Goal: Task Accomplishment & Management: Use online tool/utility

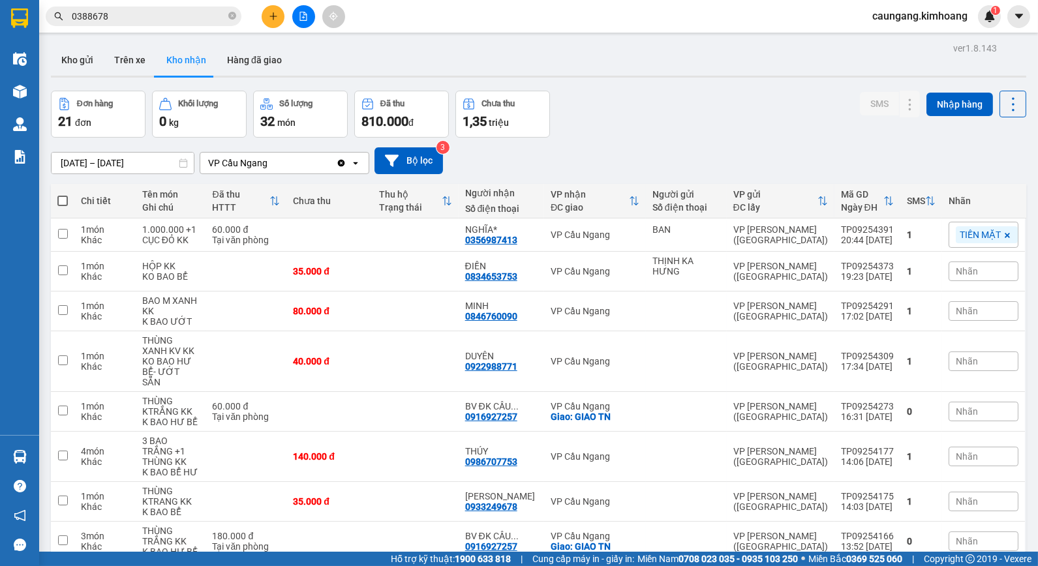
click at [274, 17] on icon "plus" at bounding box center [273, 16] width 9 height 9
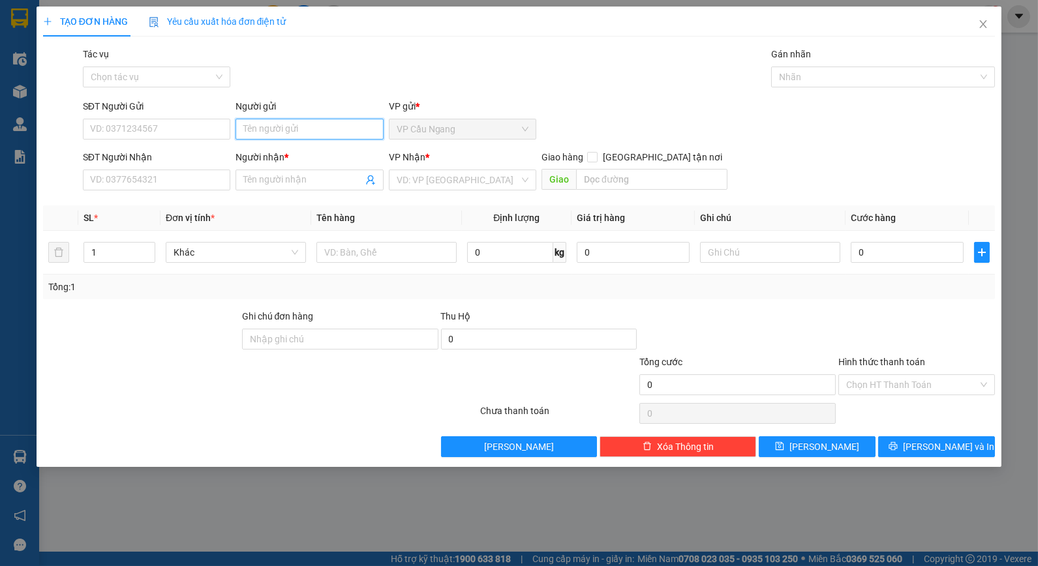
click at [318, 125] on input "Người gửi" at bounding box center [308, 129] width 147 height 21
type input "[DEMOGRAPHIC_DATA]"
click at [316, 86] on div "Tác vụ Chọn tác vụ Gán nhãn Nhãn" at bounding box center [539, 70] width 918 height 46
click at [292, 181] on input "Người nhận *" at bounding box center [302, 180] width 119 height 14
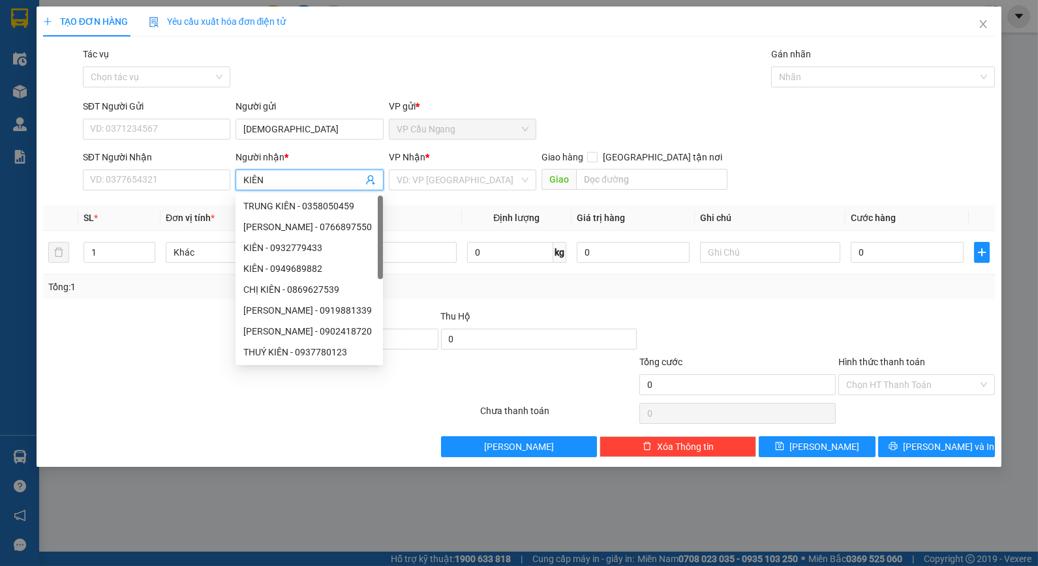
type input "KIÊN"
click at [329, 82] on div "Tác vụ Chọn tác vụ Gán nhãn Nhãn" at bounding box center [539, 70] width 918 height 46
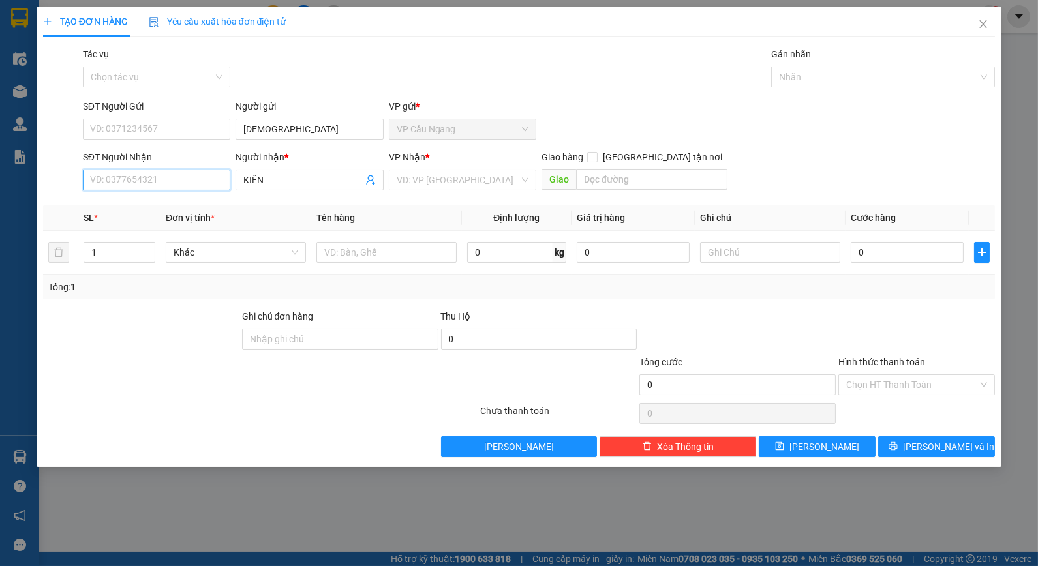
click at [201, 185] on input "SĐT Người Nhận" at bounding box center [156, 180] width 147 height 21
type input "0987507739"
click at [438, 183] on input "search" at bounding box center [458, 180] width 123 height 20
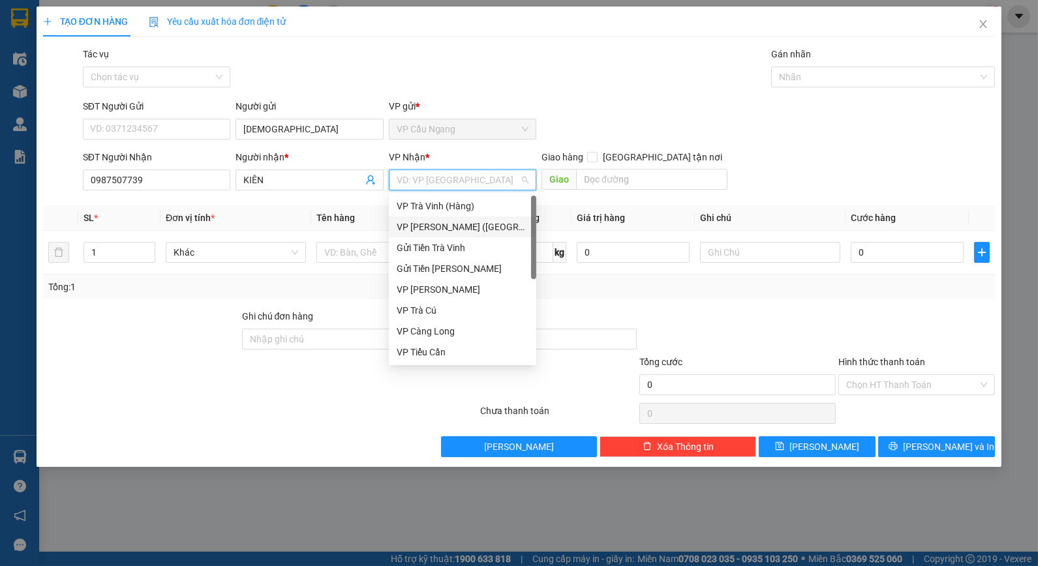
click at [431, 232] on div "VP [PERSON_NAME] ([GEOGRAPHIC_DATA])" at bounding box center [463, 227] width 132 height 14
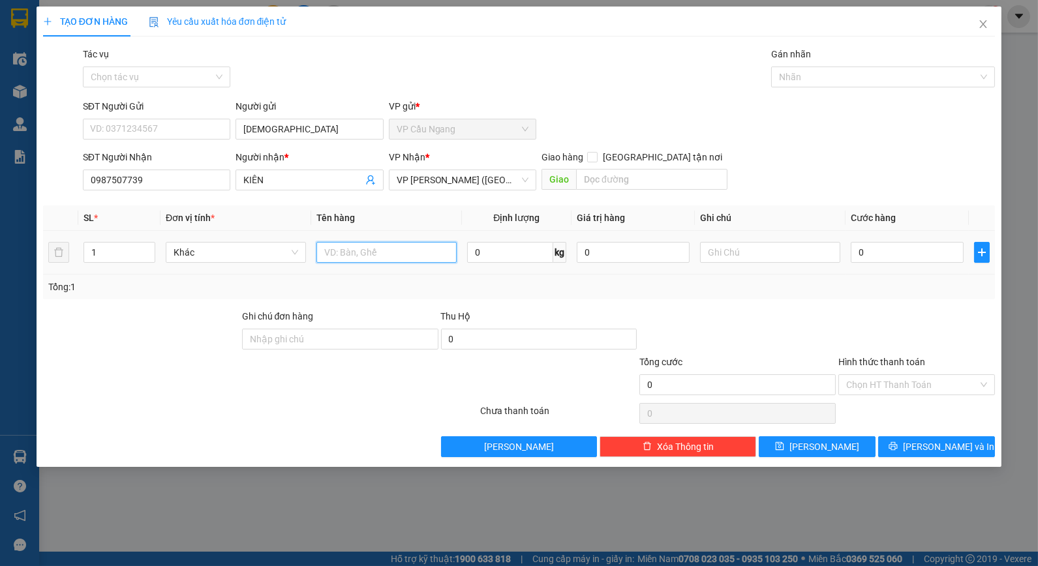
click at [374, 261] on input "text" at bounding box center [386, 252] width 140 height 21
type input "1 CỤC M TRẮNG KK"
click at [676, 318] on div at bounding box center [737, 332] width 199 height 46
click at [877, 257] on input "0" at bounding box center [907, 252] width 113 height 21
type input "3"
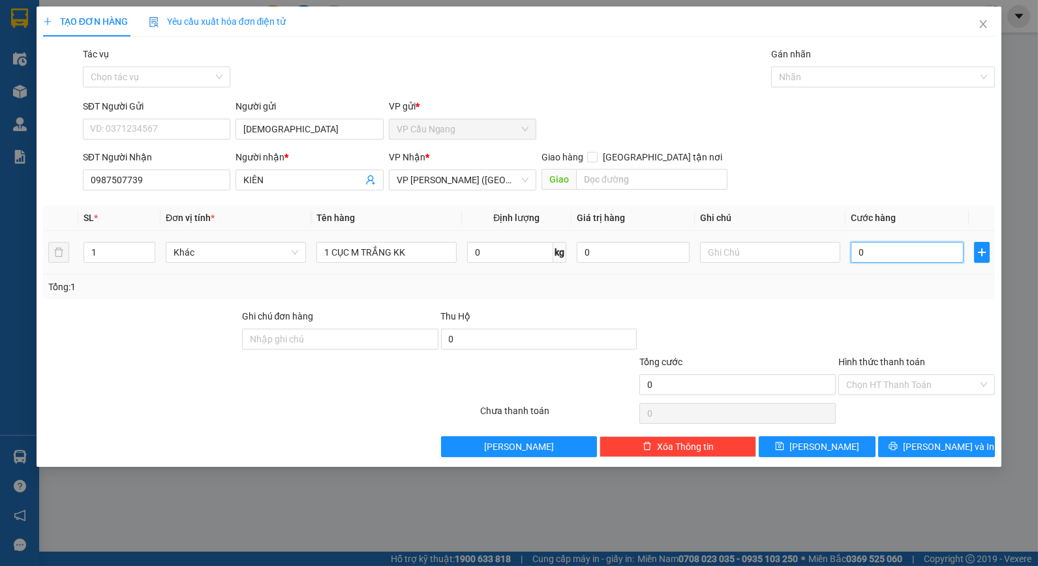
type input "3"
type input "35"
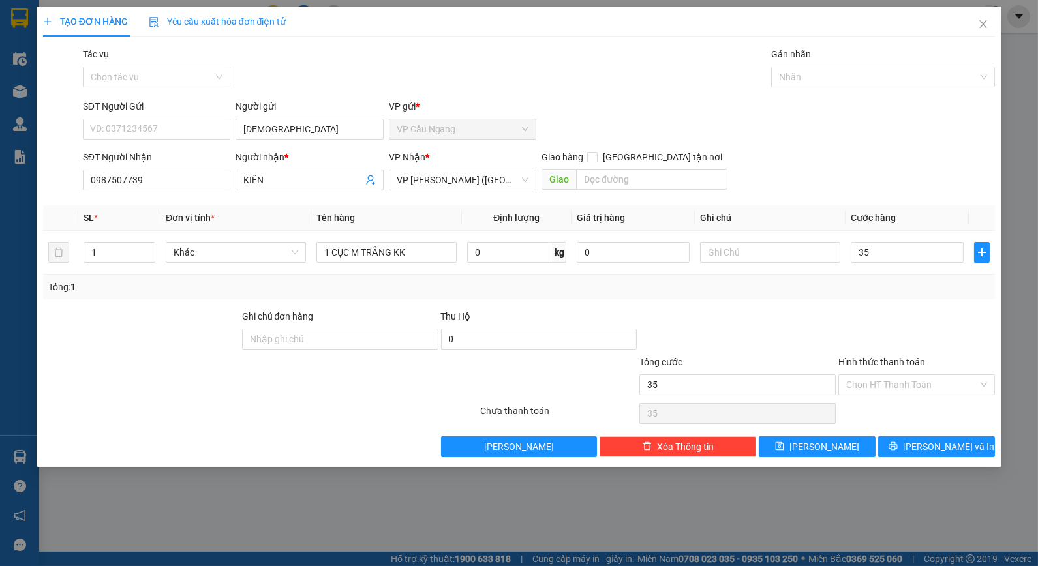
type input "35.000"
click at [848, 303] on div "Transit Pickup Surcharge Ids Transit Deliver Surcharge Ids Transit Deliver Surc…" at bounding box center [519, 252] width 952 height 410
click at [907, 449] on button "[PERSON_NAME] và In" at bounding box center [936, 446] width 117 height 21
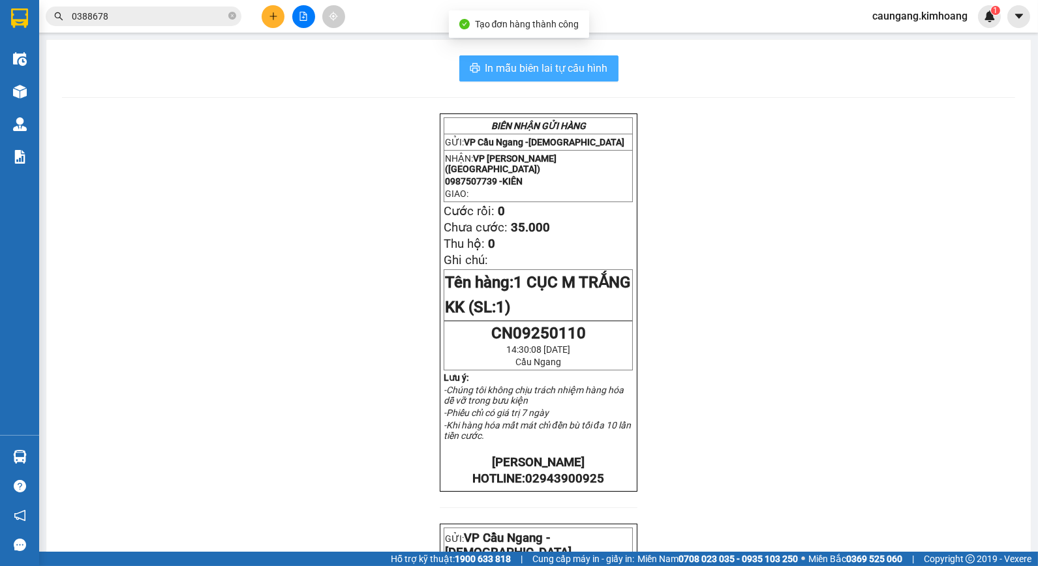
click at [595, 75] on span "In mẫu biên lai tự cấu hình" at bounding box center [546, 68] width 123 height 16
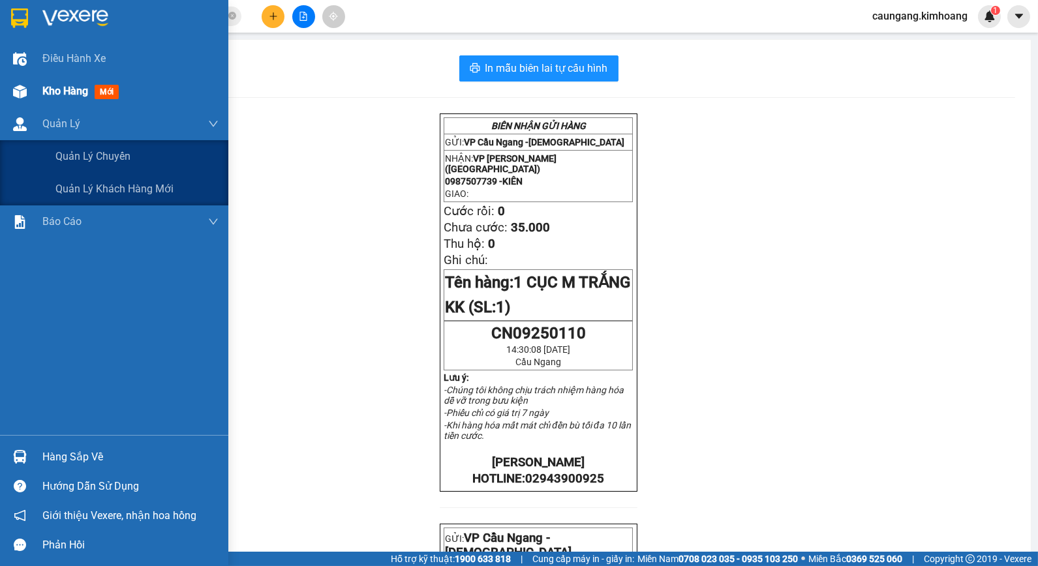
drag, startPoint x: 52, startPoint y: 115, endPoint x: 52, endPoint y: 89, distance: 26.7
click at [51, 112] on div "Quản Lý" at bounding box center [130, 124] width 176 height 33
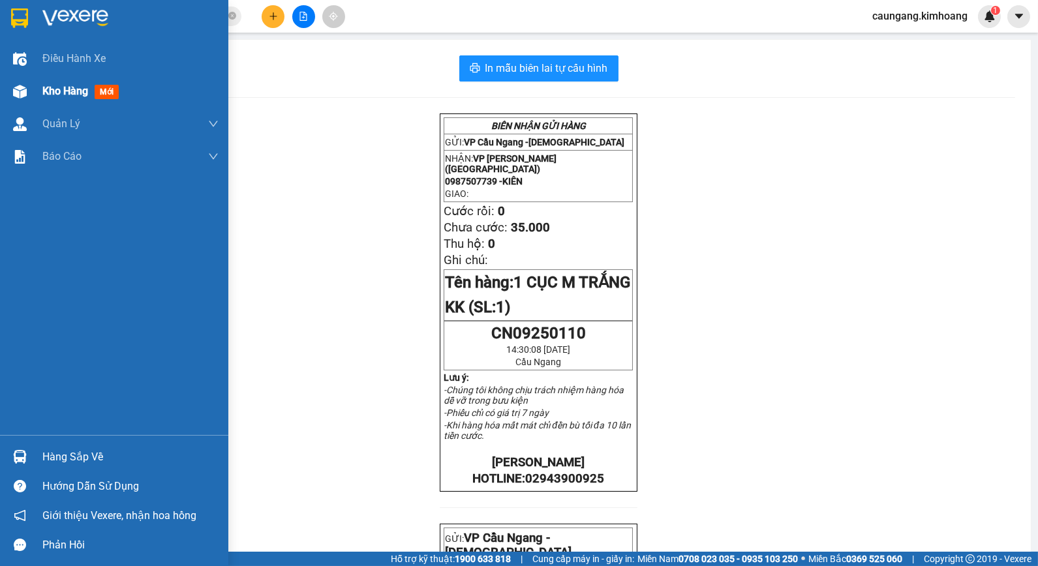
click at [52, 81] on div "Kho hàng mới" at bounding box center [130, 91] width 176 height 33
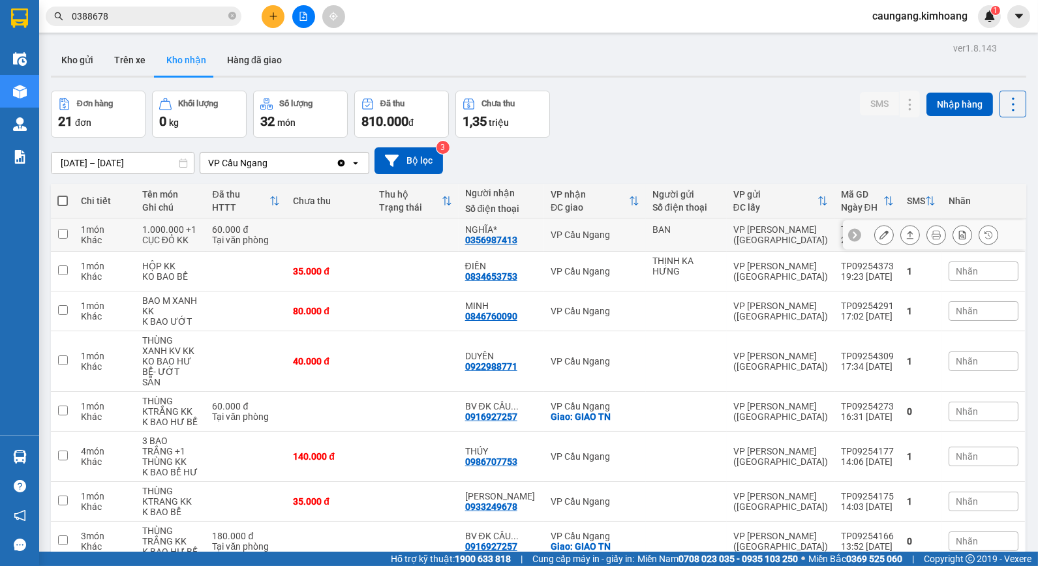
click at [342, 232] on td at bounding box center [329, 235] width 86 height 33
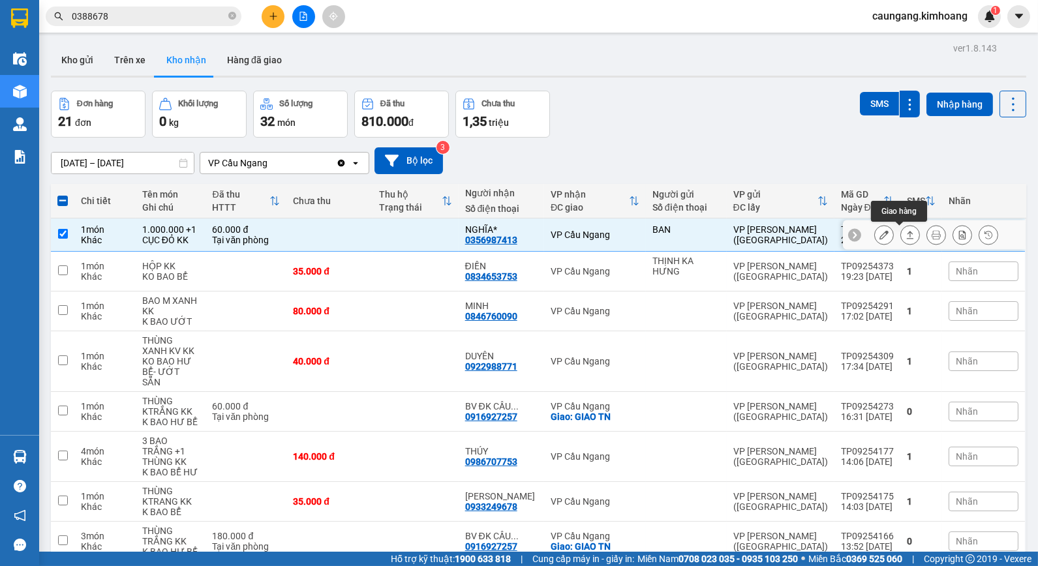
click at [905, 235] on icon at bounding box center [909, 234] width 9 height 9
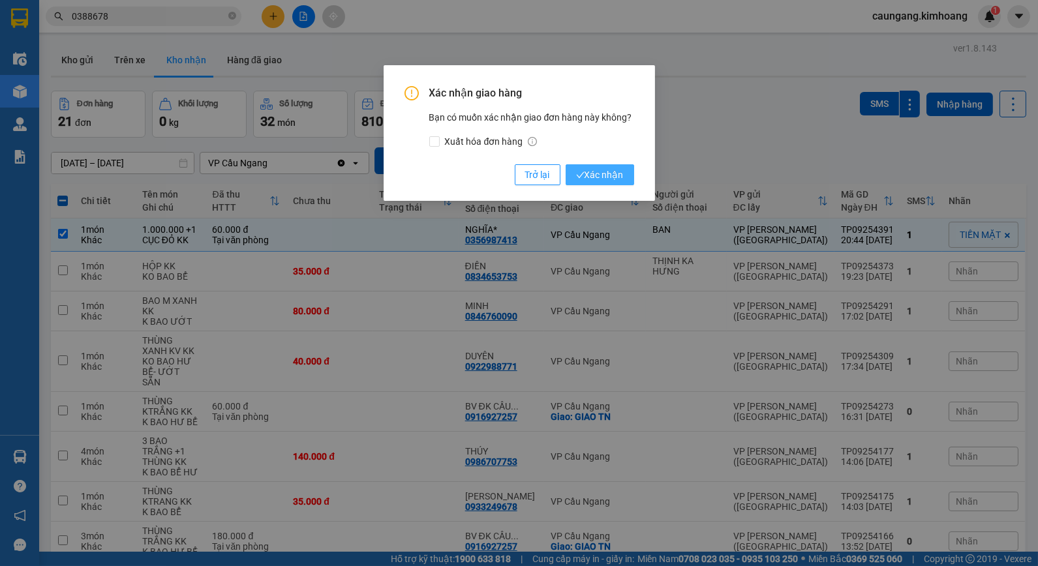
click at [618, 168] on span "Xác nhận" at bounding box center [600, 175] width 48 height 14
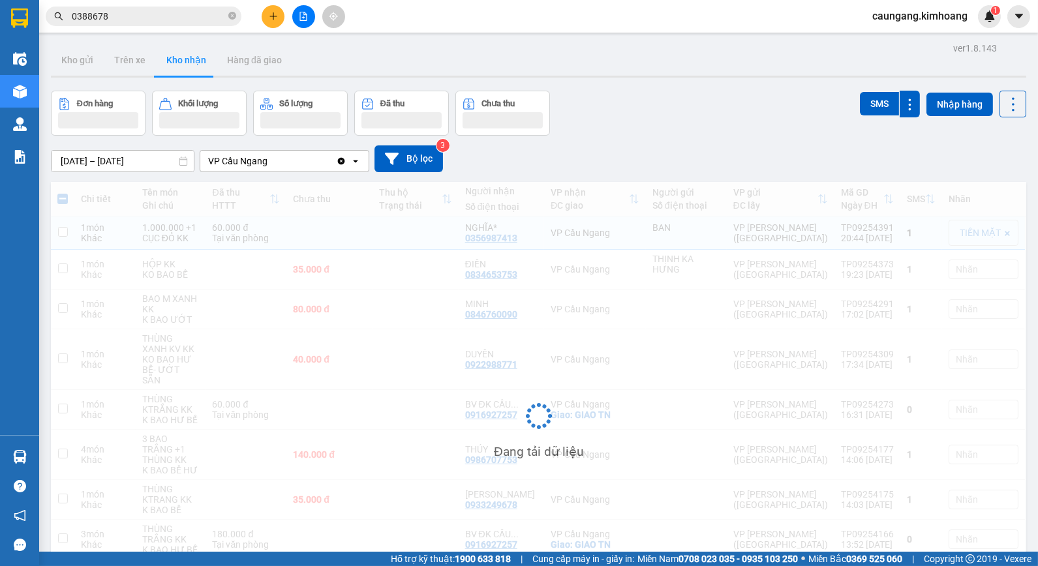
checkbox input "false"
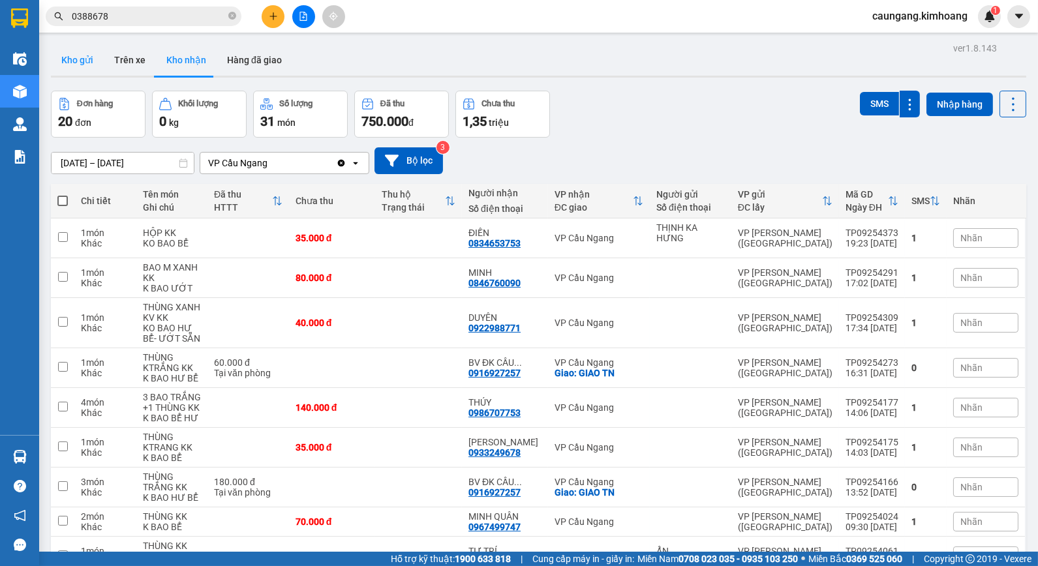
click at [87, 53] on button "Kho gửi" at bounding box center [77, 59] width 53 height 31
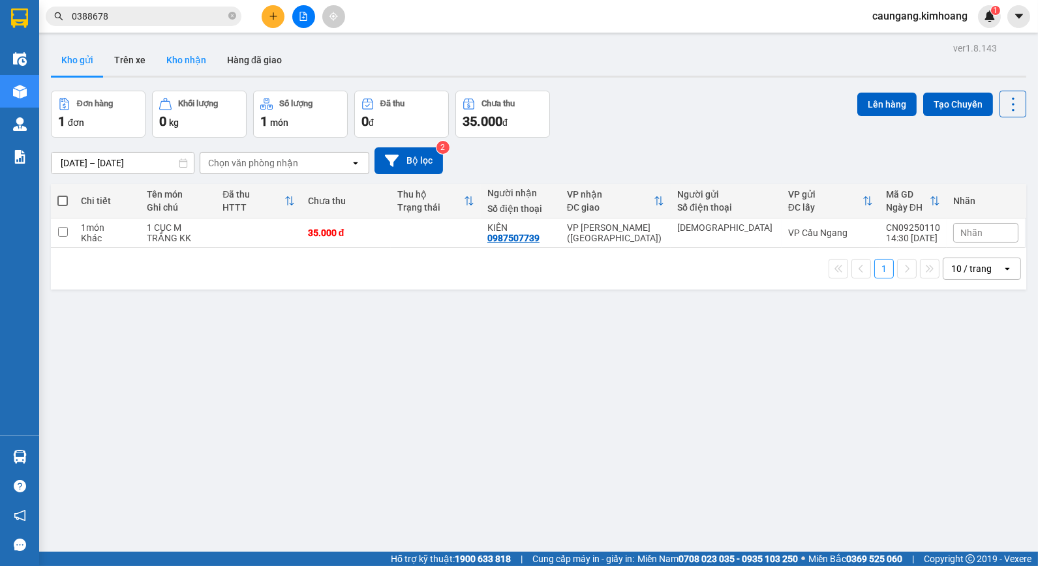
click at [189, 65] on button "Kho nhận" at bounding box center [186, 59] width 61 height 31
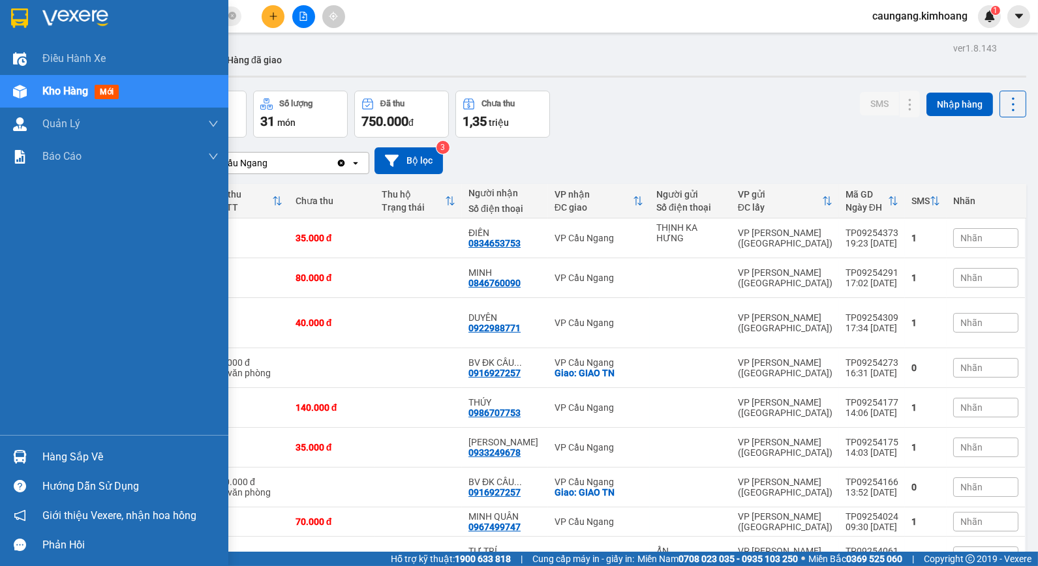
click at [31, 455] on div "Hàng sắp về" at bounding box center [114, 456] width 228 height 29
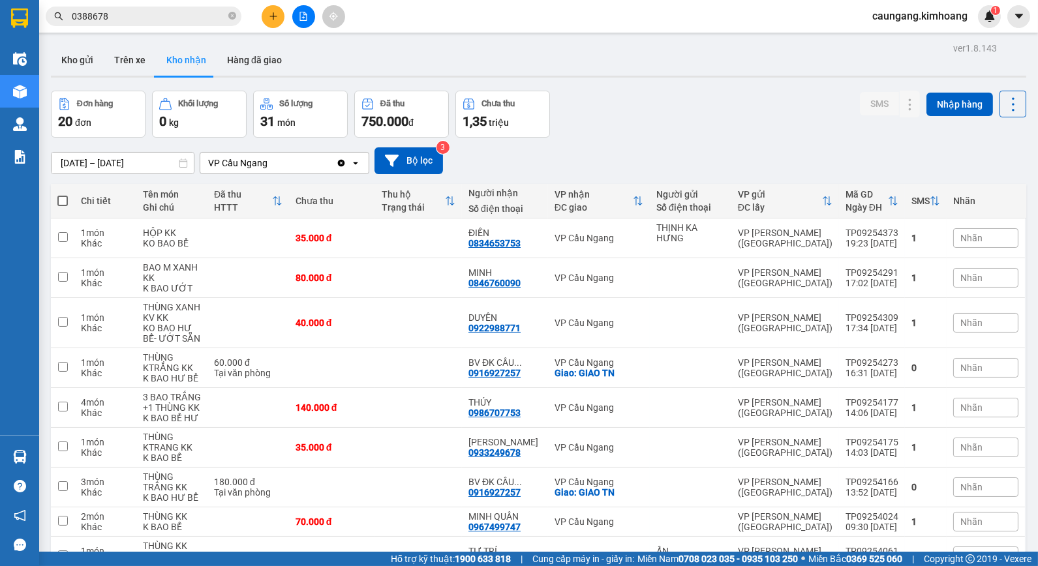
click at [672, 157] on section "Kết quả tìm kiếm ( 34 ) Bộ lọc Mã ĐH Trạng thái Món hàng Thu hộ Tổng cước Chưa …" at bounding box center [519, 283] width 1038 height 566
click at [124, 53] on button "Trên xe" at bounding box center [130, 59] width 52 height 31
type input "[DATE] – [DATE]"
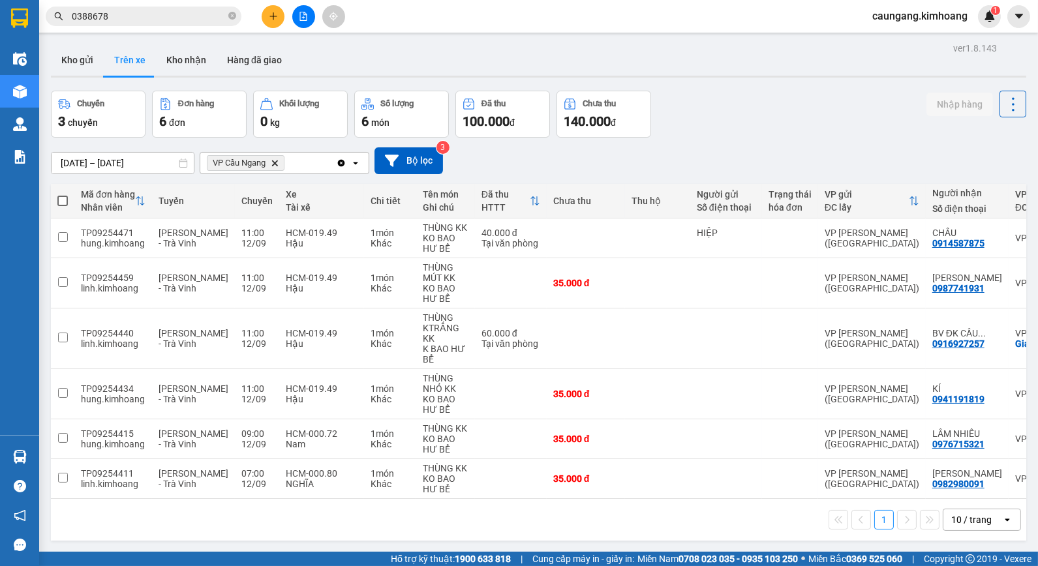
click at [874, 522] on button "1" at bounding box center [884, 520] width 20 height 20
click at [87, 49] on button "Kho gửi" at bounding box center [77, 59] width 53 height 31
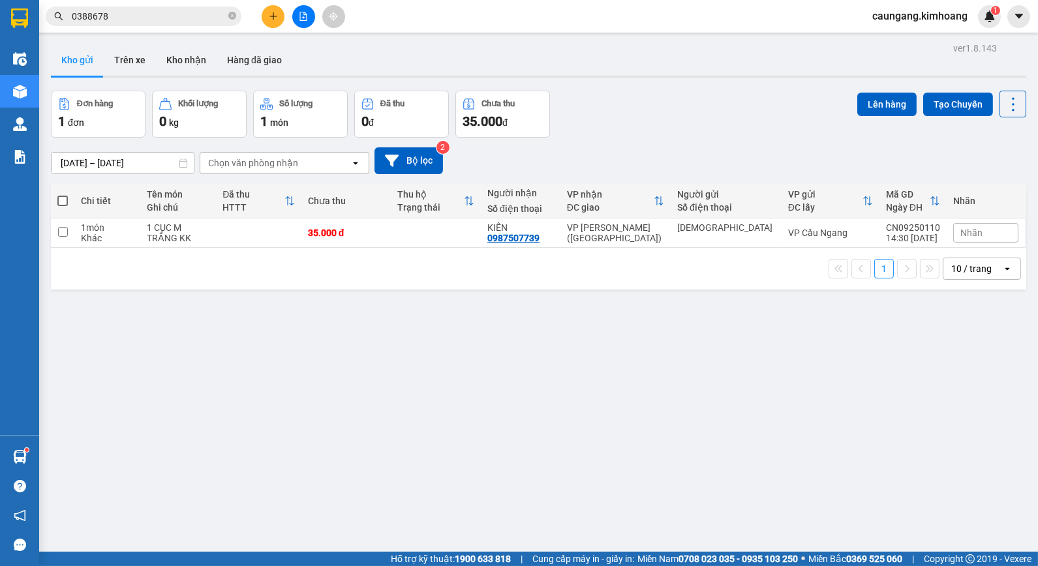
click at [51, 44] on button "Kho gửi" at bounding box center [77, 59] width 53 height 31
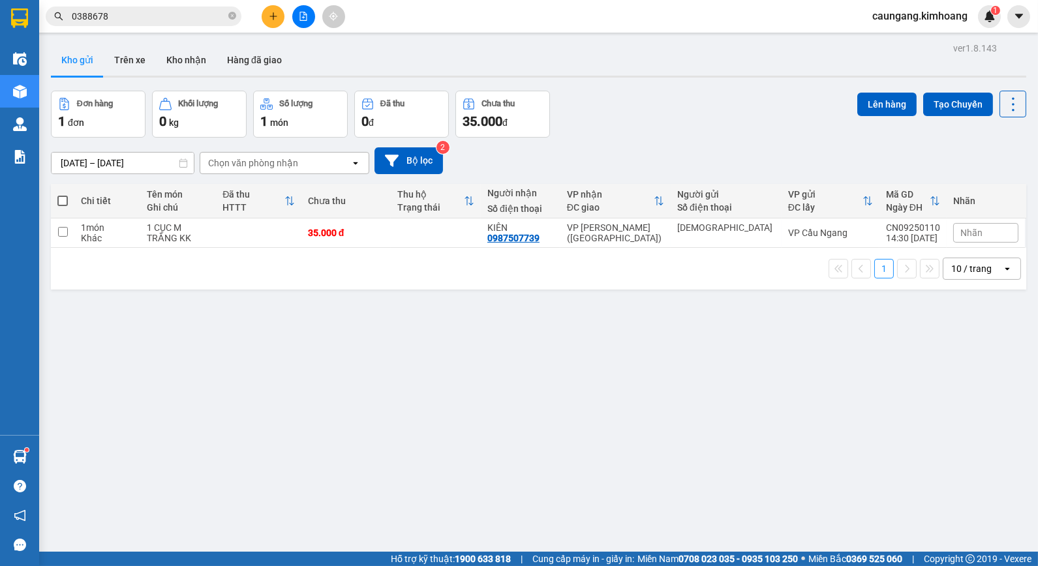
click at [51, 44] on button "Kho gửi" at bounding box center [77, 59] width 53 height 31
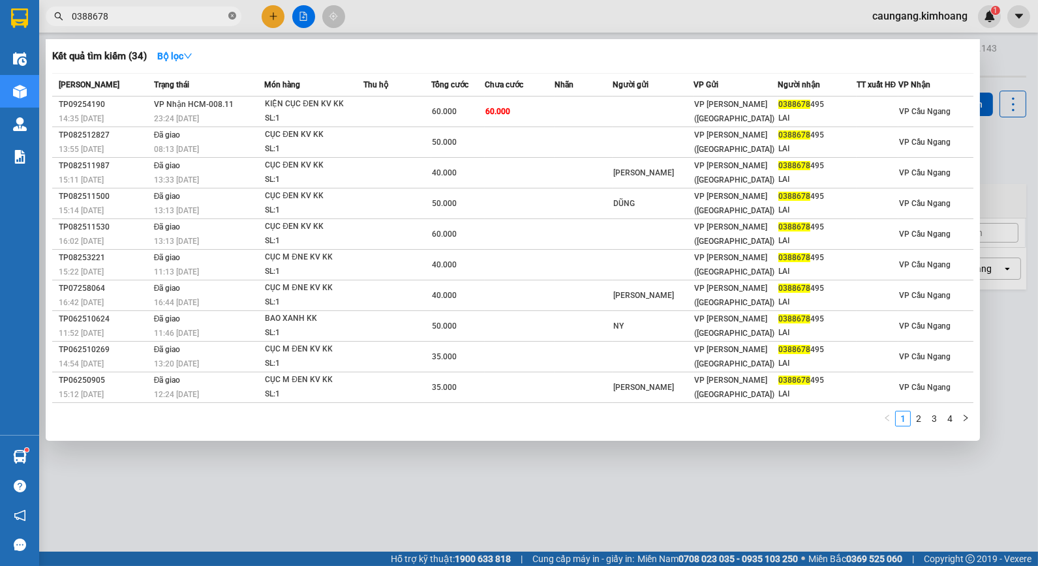
click at [230, 12] on icon "close-circle" at bounding box center [232, 16] width 8 height 8
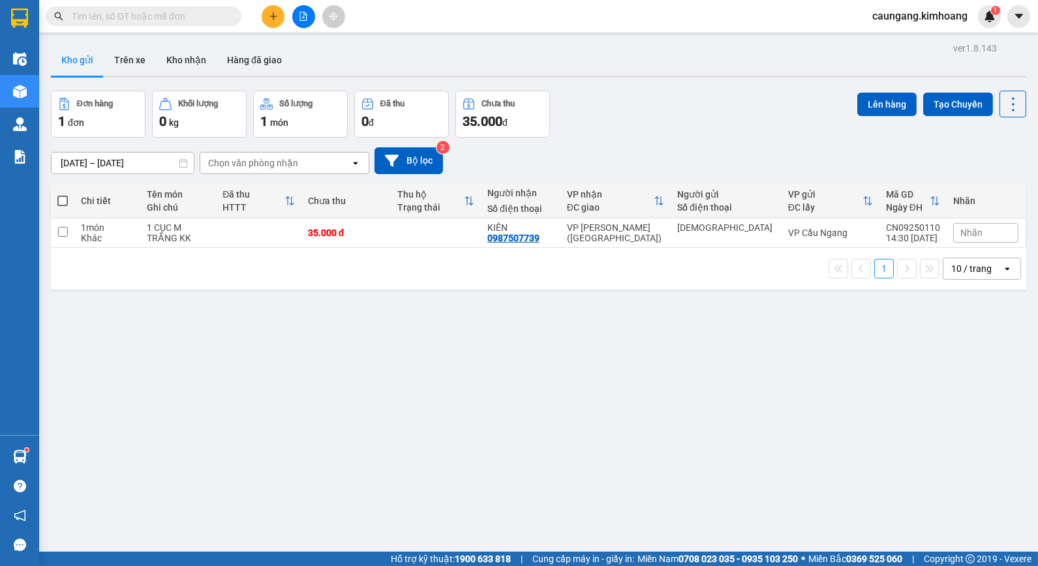
click at [183, 15] on input "text" at bounding box center [149, 16] width 154 height 14
click at [143, 18] on input "text" at bounding box center [149, 16] width 154 height 14
click at [157, 17] on input "text" at bounding box center [149, 16] width 154 height 14
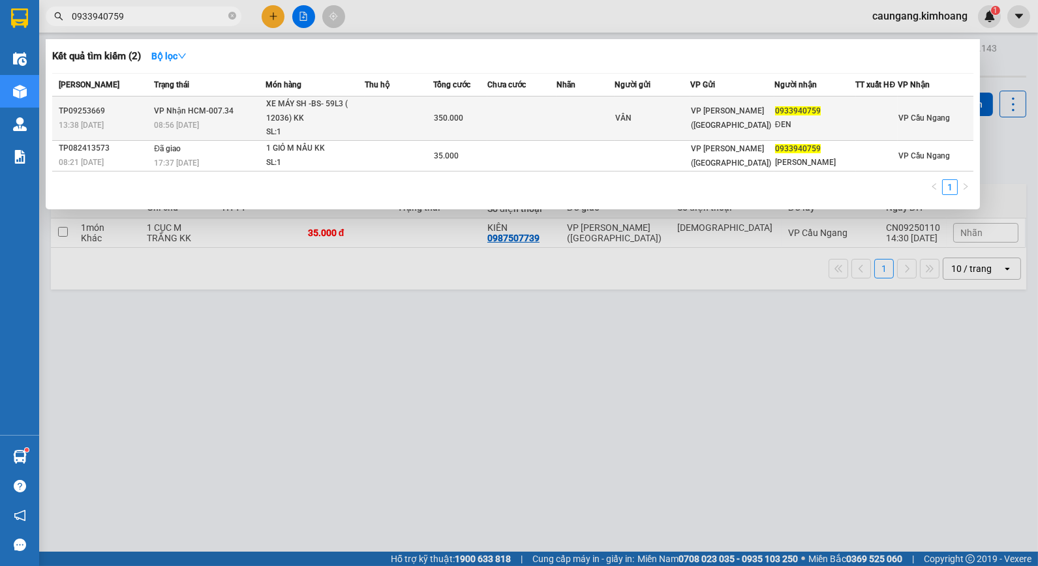
type input "0933940759"
click at [385, 105] on td at bounding box center [399, 119] width 68 height 44
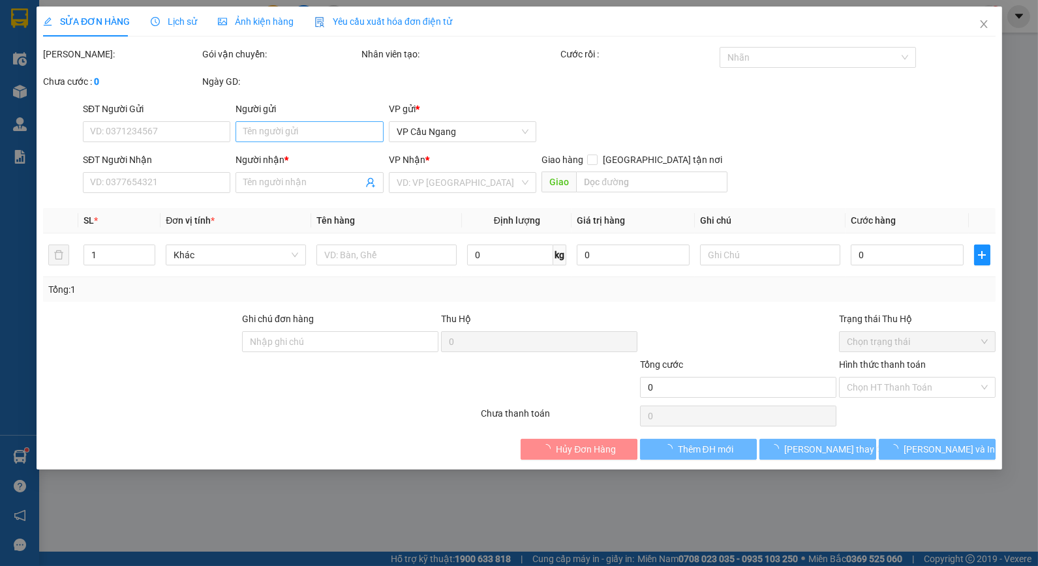
type input "VÂN"
type input "0933940759"
type input "ĐEN"
type input "350.000"
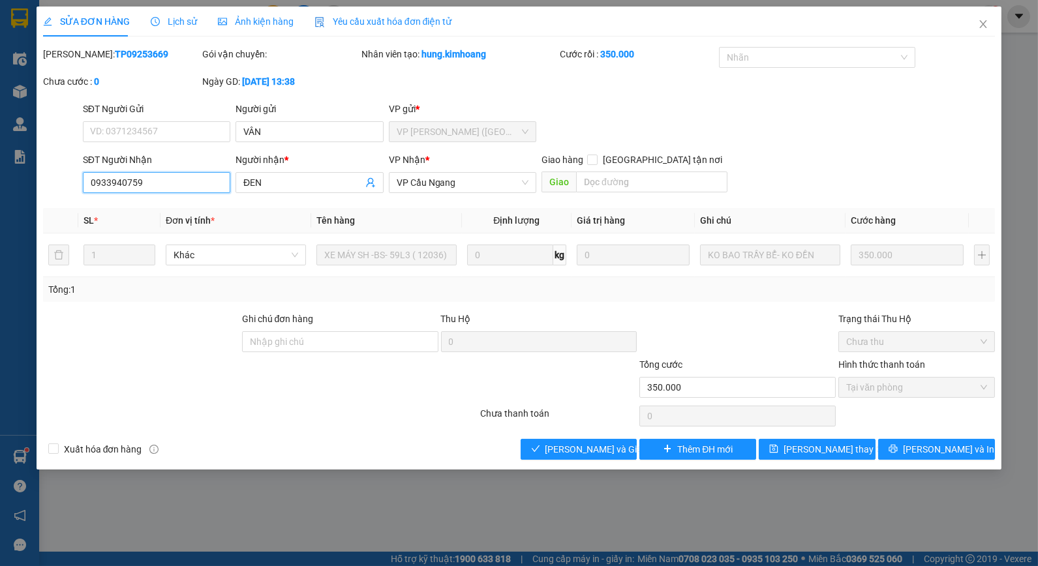
drag, startPoint x: 112, startPoint y: 183, endPoint x: 231, endPoint y: 68, distance: 165.6
click at [128, 183] on input "0933940759" at bounding box center [156, 182] width 147 height 21
click at [194, 90] on div "Chưa cước : 0" at bounding box center [121, 87] width 159 height 27
drag, startPoint x: 108, startPoint y: 178, endPoint x: 123, endPoint y: 175, distance: 15.4
click at [123, 175] on input "0933940759" at bounding box center [156, 182] width 147 height 21
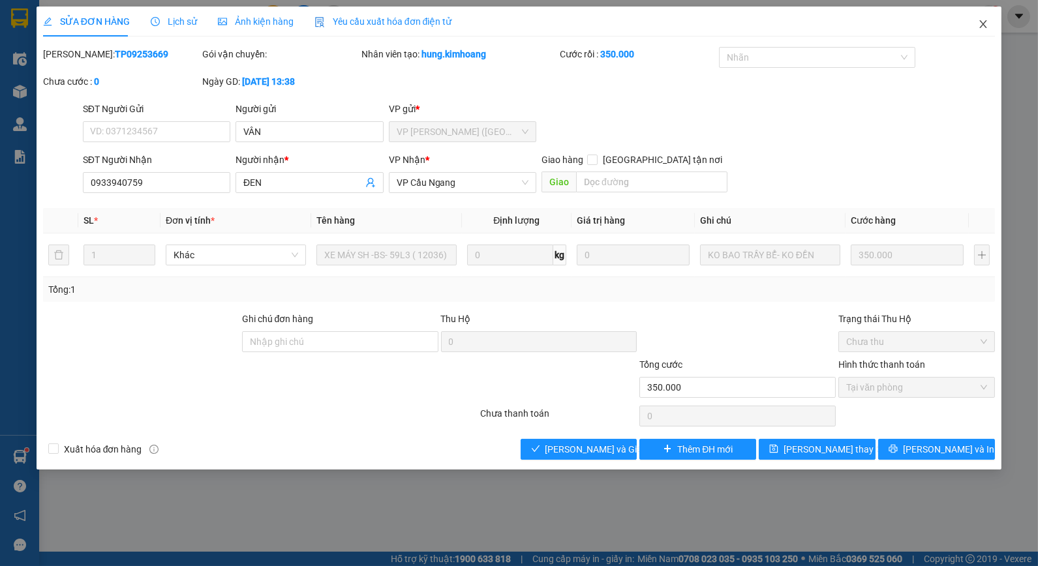
click at [982, 22] on icon "close" at bounding box center [983, 24] width 10 height 10
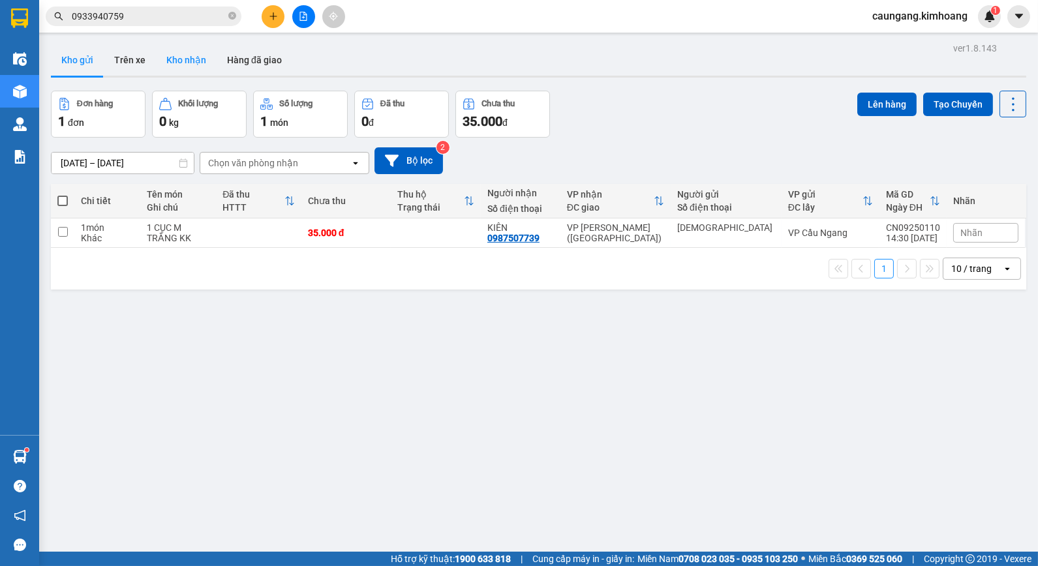
click at [187, 61] on button "Kho nhận" at bounding box center [186, 59] width 61 height 31
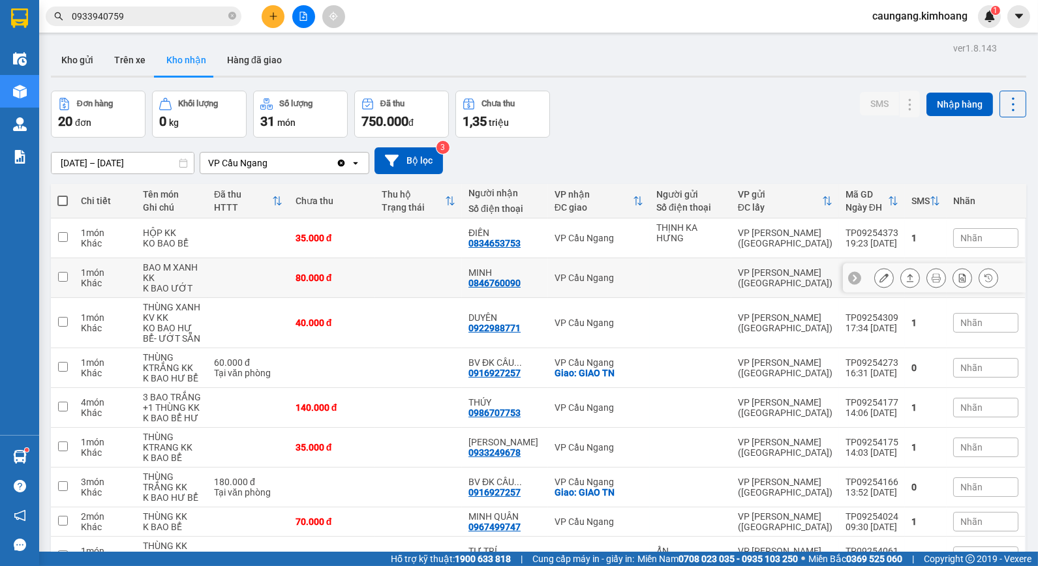
scroll to position [98, 0]
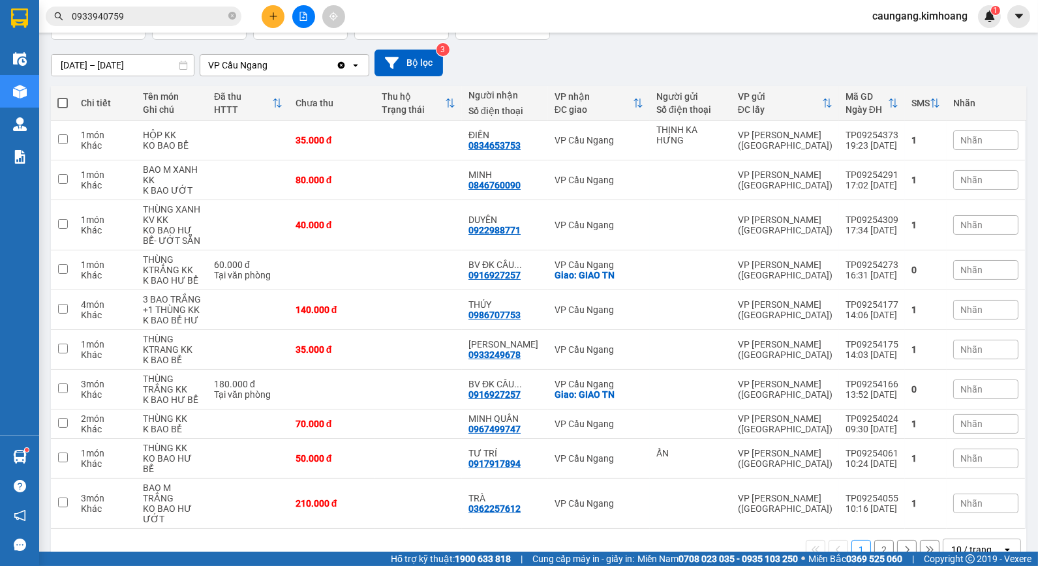
click at [874, 540] on button "2" at bounding box center [884, 550] width 20 height 20
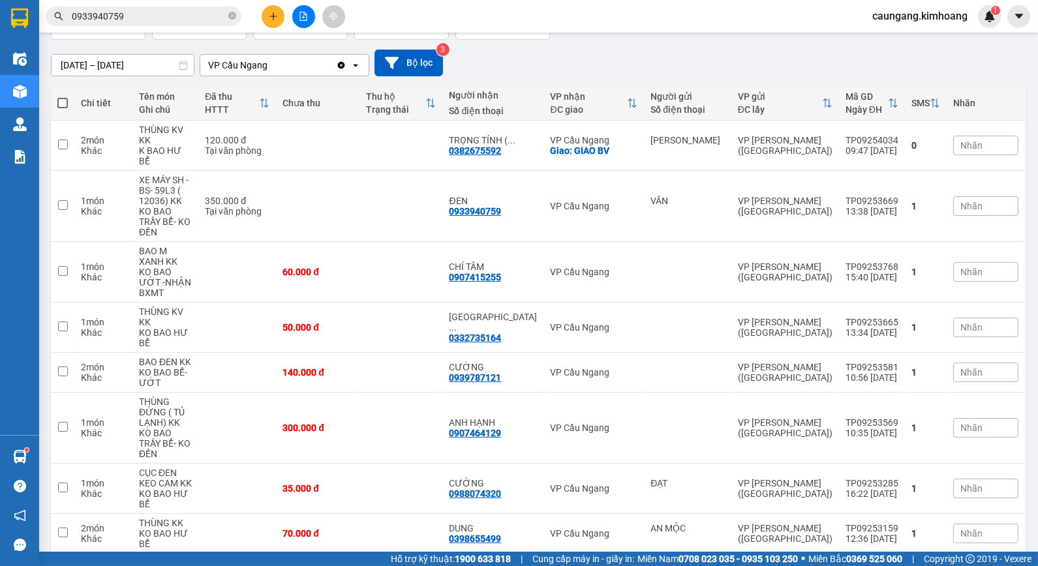
scroll to position [119, 0]
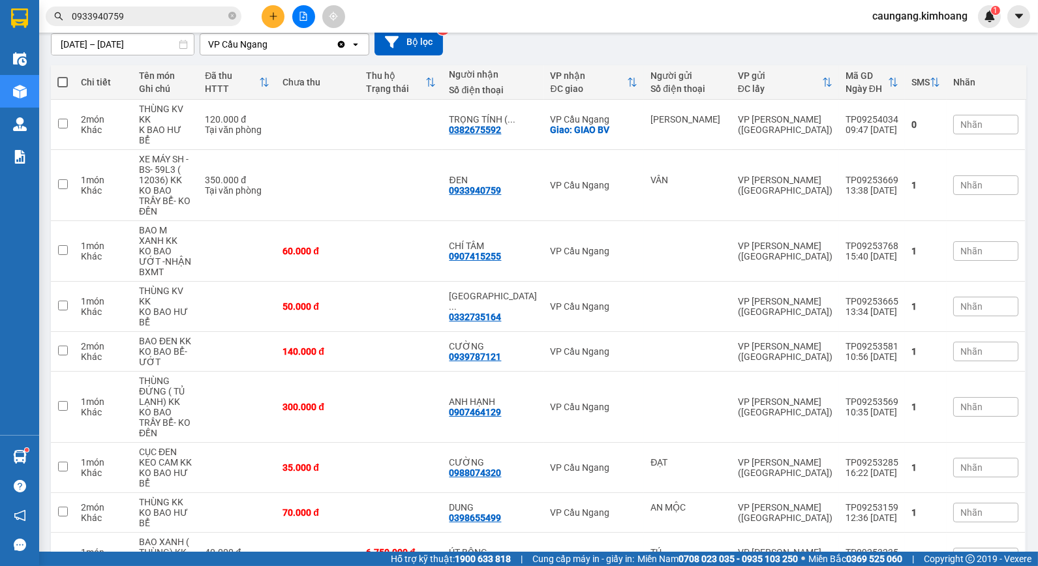
checkbox input "true"
click at [436, 547] on div "6.750.000 đ" at bounding box center [401, 552] width 70 height 10
checkbox input "true"
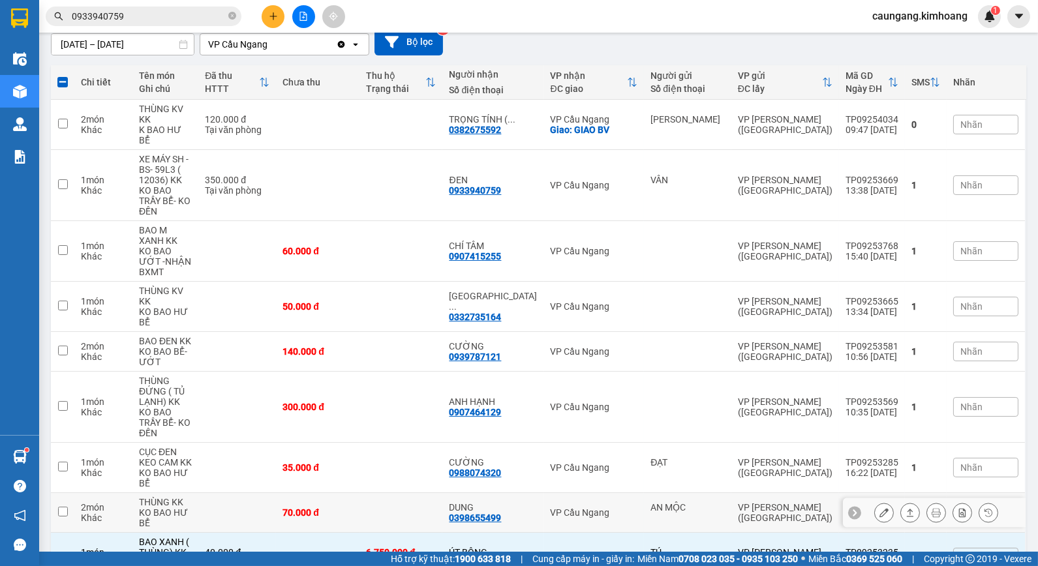
click at [637, 507] on div "VP Cầu Ngang" at bounding box center [593, 512] width 87 height 10
checkbox input "true"
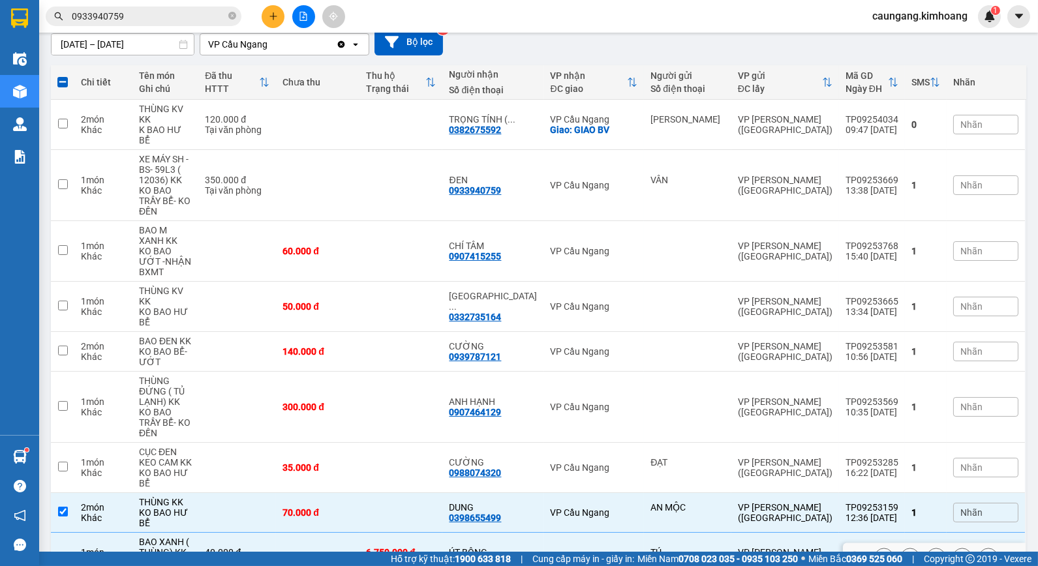
click at [618, 552] on div "VP Cầu Ngang" at bounding box center [593, 557] width 87 height 10
checkbox input "false"
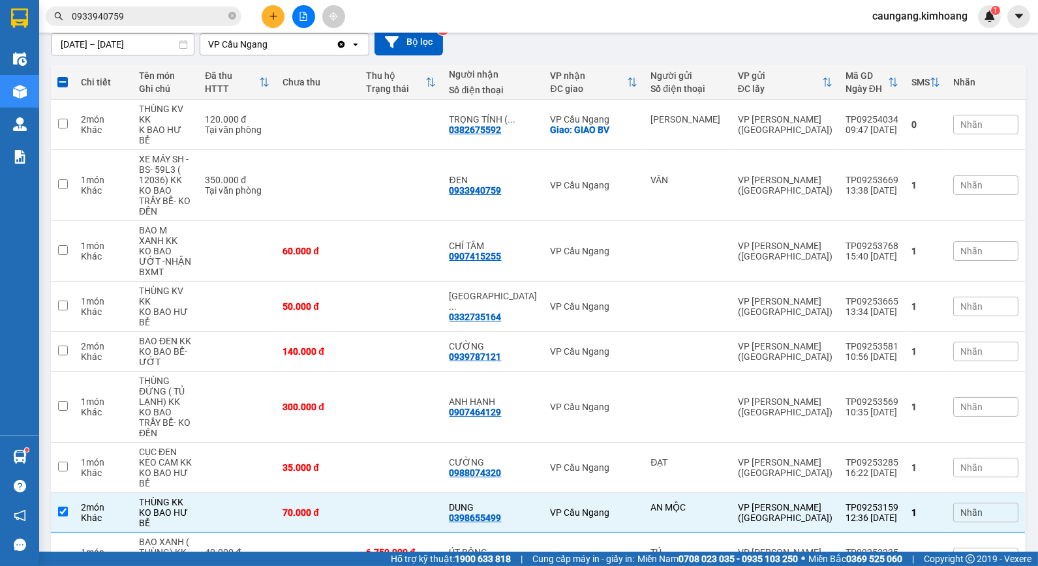
checkbox input "false"
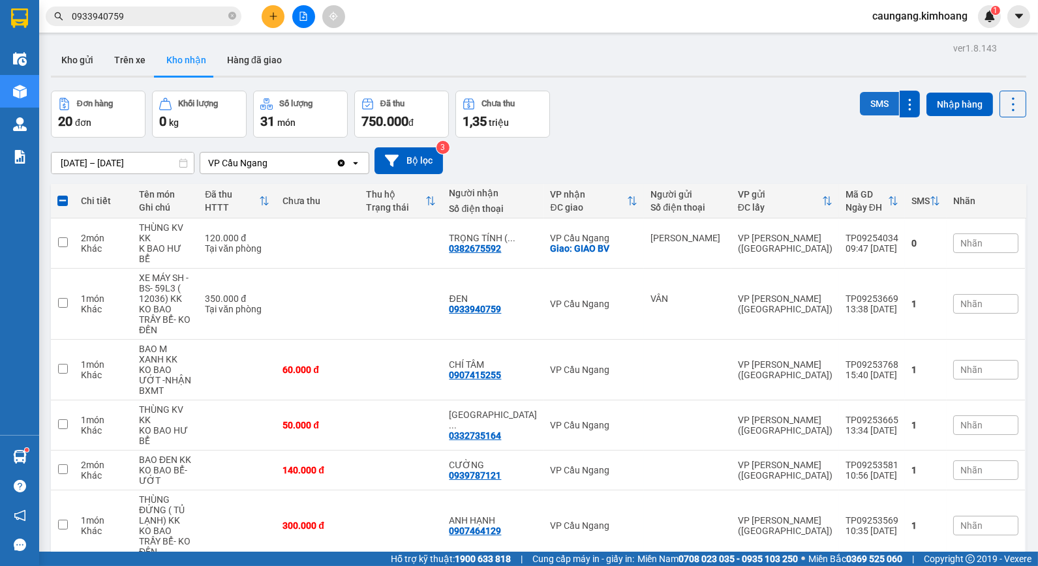
click at [883, 111] on button "SMS" at bounding box center [879, 103] width 39 height 23
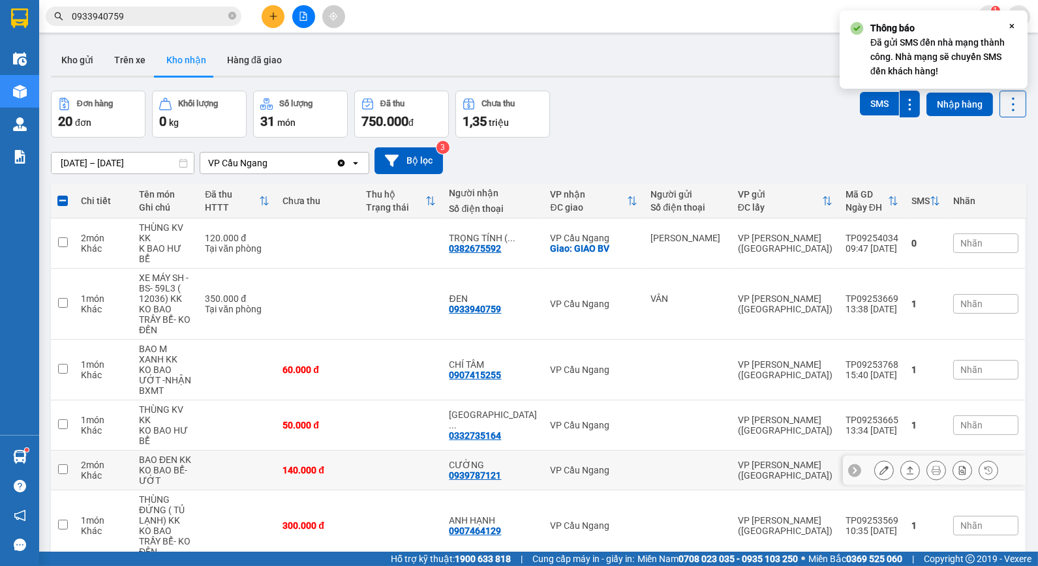
scroll to position [119, 0]
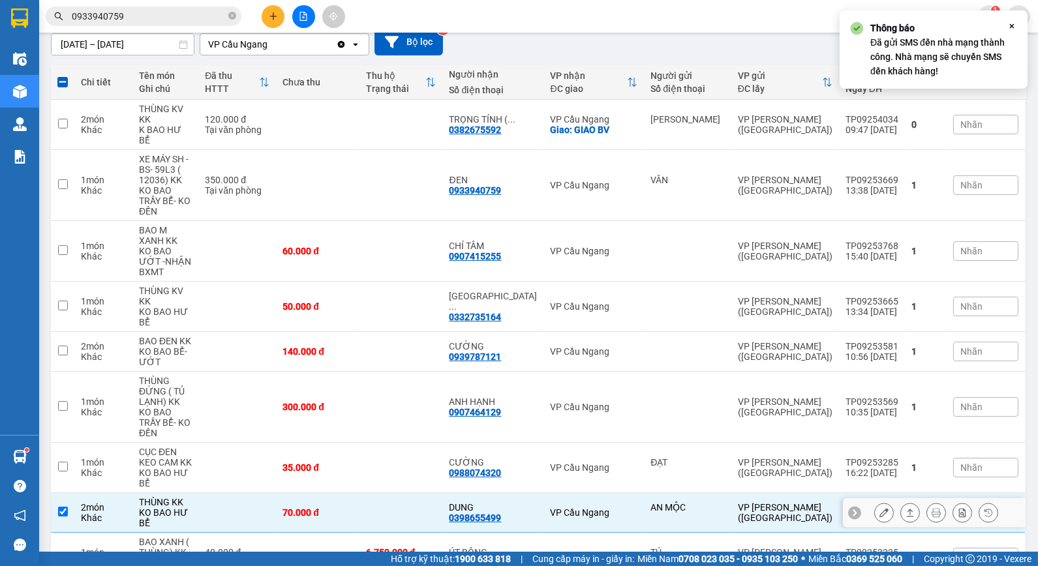
click at [627, 507] on div "VP Cầu Ngang" at bounding box center [593, 512] width 87 height 10
checkbox input "false"
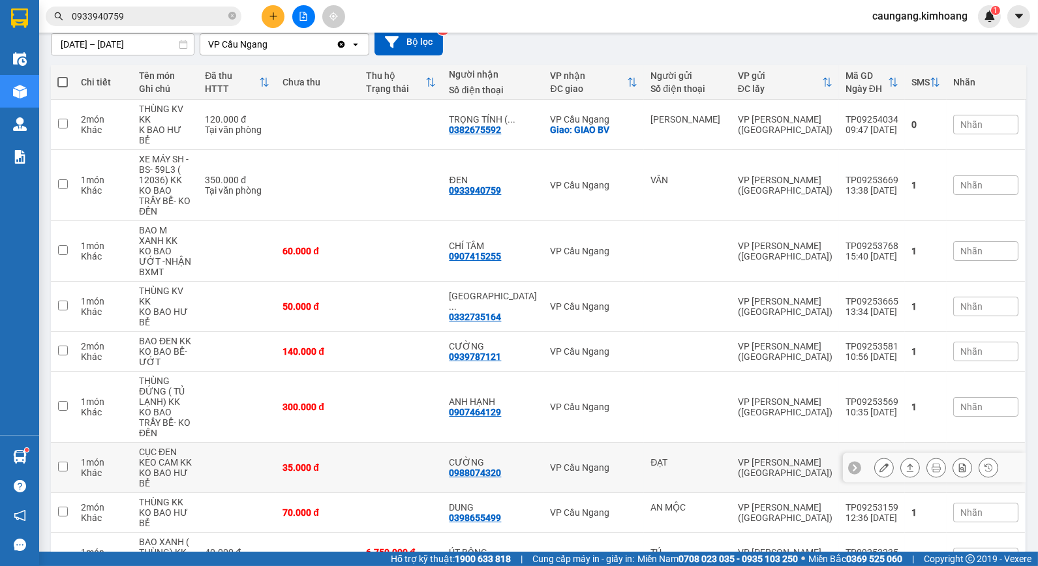
click at [563, 443] on td "VP Cầu Ngang" at bounding box center [593, 468] width 100 height 50
checkbox input "true"
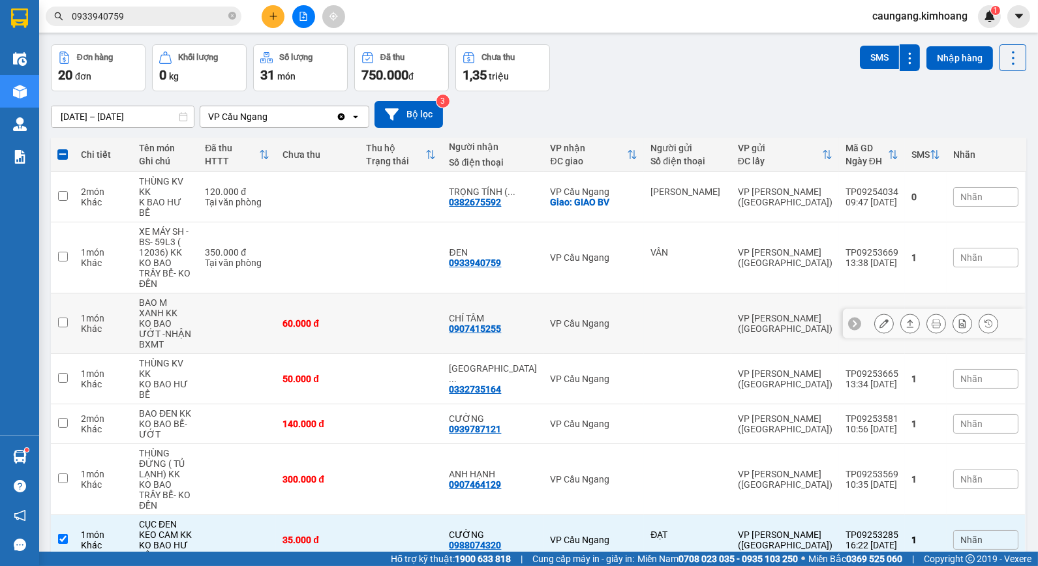
scroll to position [0, 0]
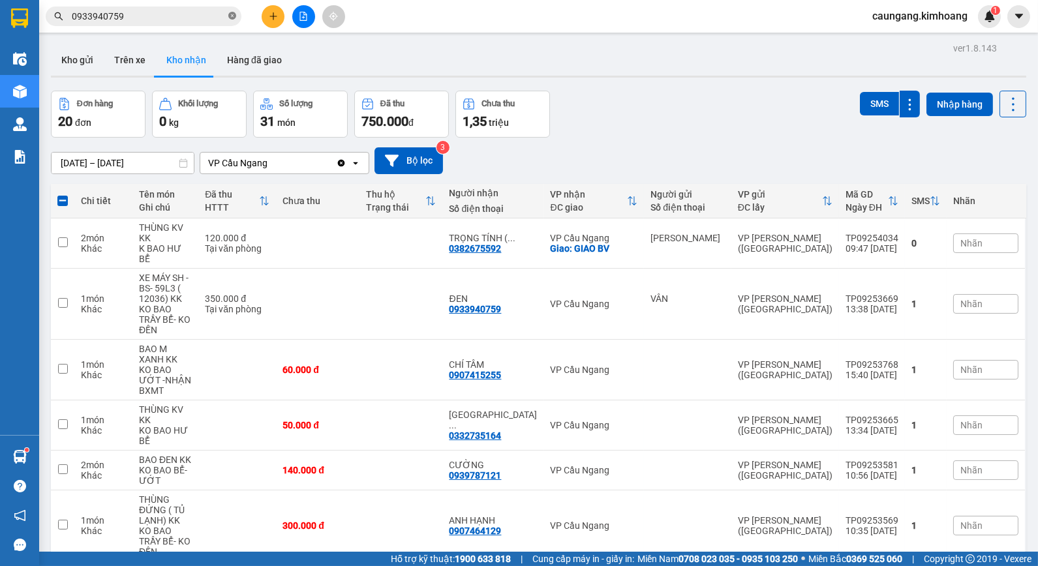
click at [230, 16] on icon "close-circle" at bounding box center [232, 16] width 8 height 8
click at [203, 16] on input "text" at bounding box center [149, 16] width 154 height 14
click at [102, 55] on button "Kho gửi" at bounding box center [77, 59] width 53 height 31
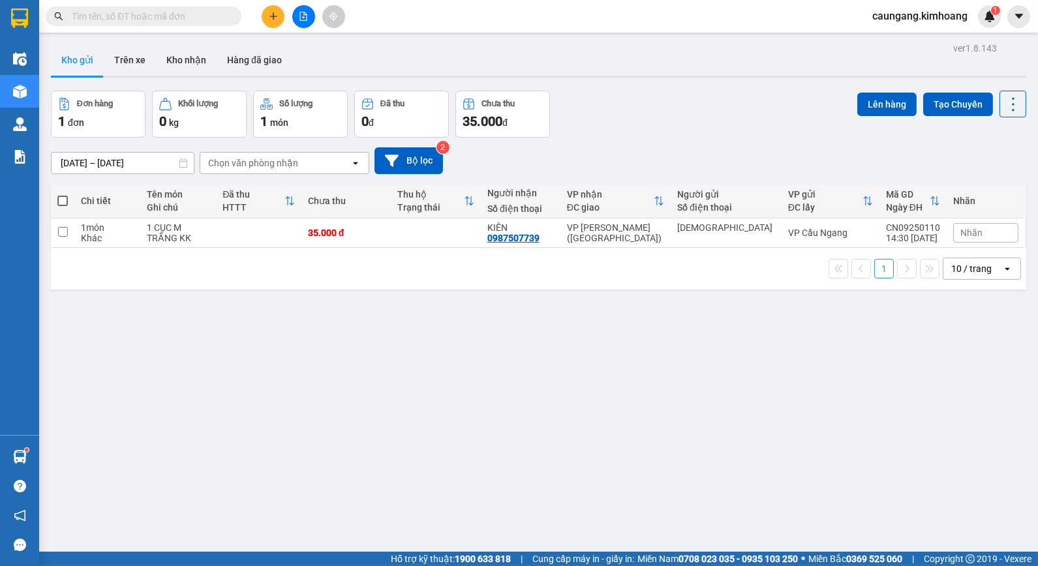
click at [183, 14] on input "text" at bounding box center [149, 16] width 154 height 14
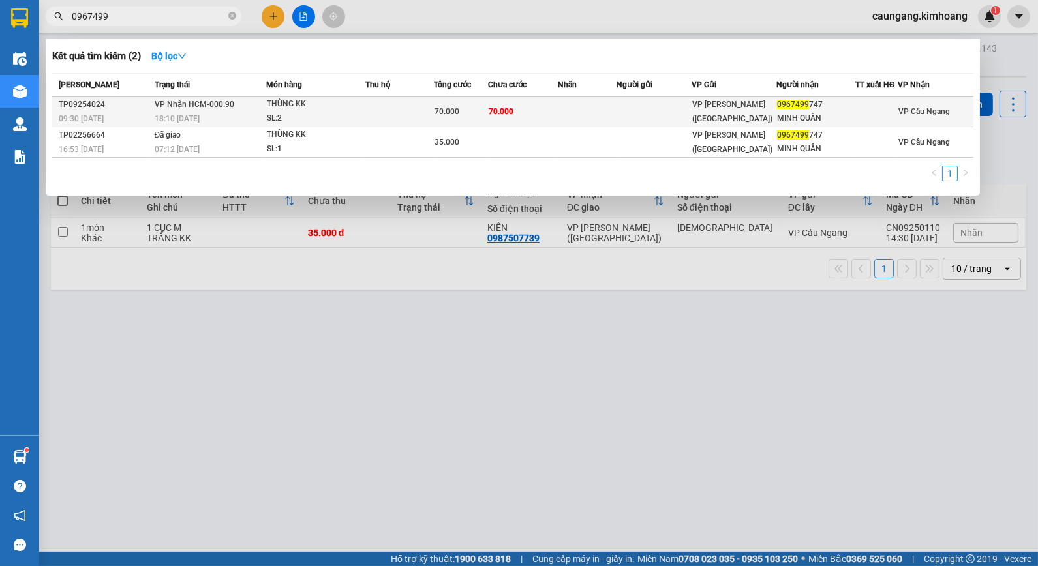
type input "0967499"
click at [558, 118] on td "70.000" at bounding box center [523, 112] width 70 height 31
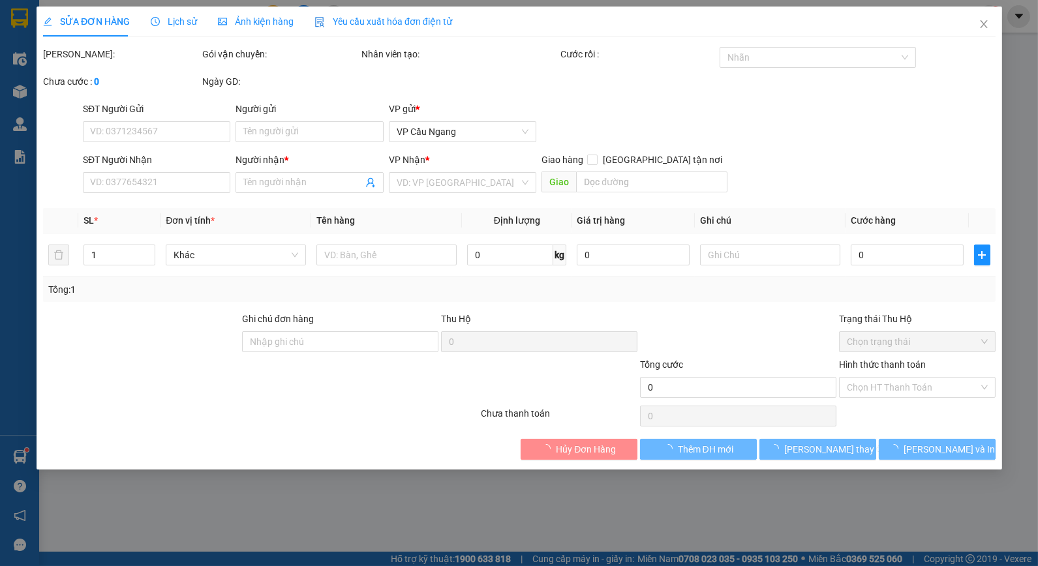
type input "0967499747"
type input "MINH QUÂN"
type input "70.000"
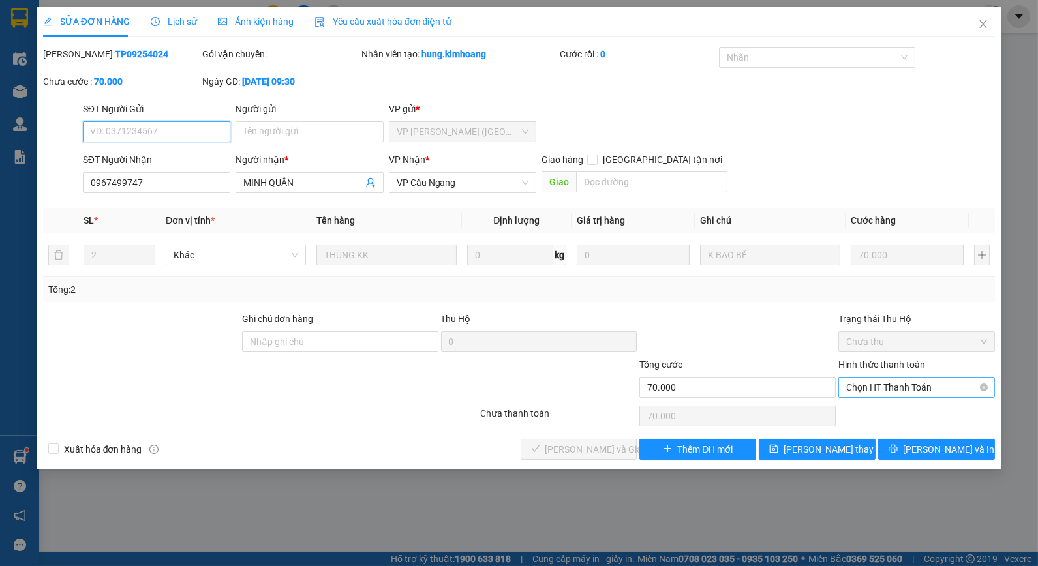
click at [898, 387] on span "Chọn HT Thanh Toán" at bounding box center [916, 388] width 141 height 20
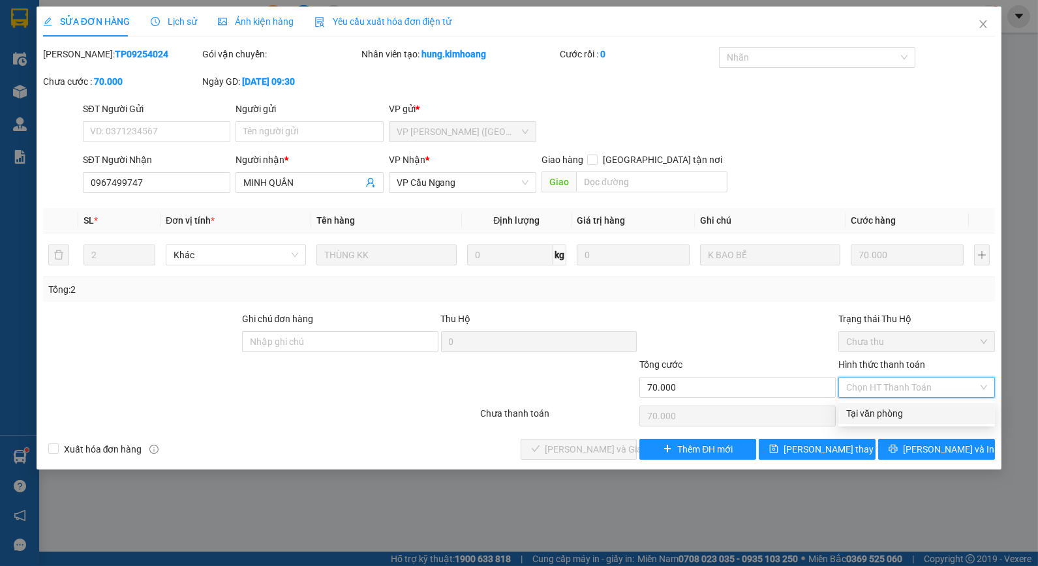
click at [894, 412] on div "Tại văn phòng" at bounding box center [916, 413] width 141 height 14
type input "0"
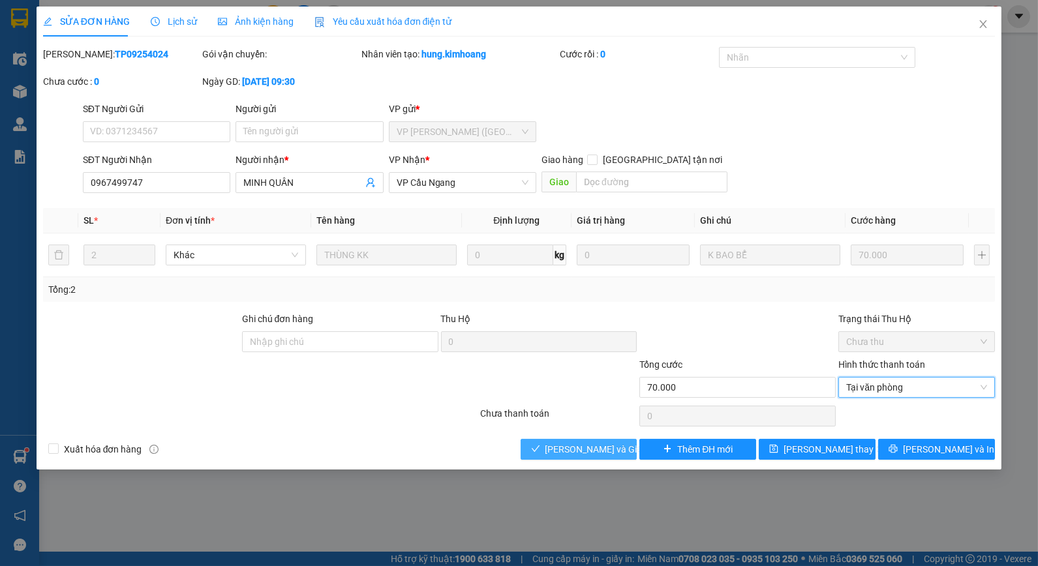
click at [582, 447] on span "[PERSON_NAME] và Giao hàng" at bounding box center [607, 449] width 125 height 14
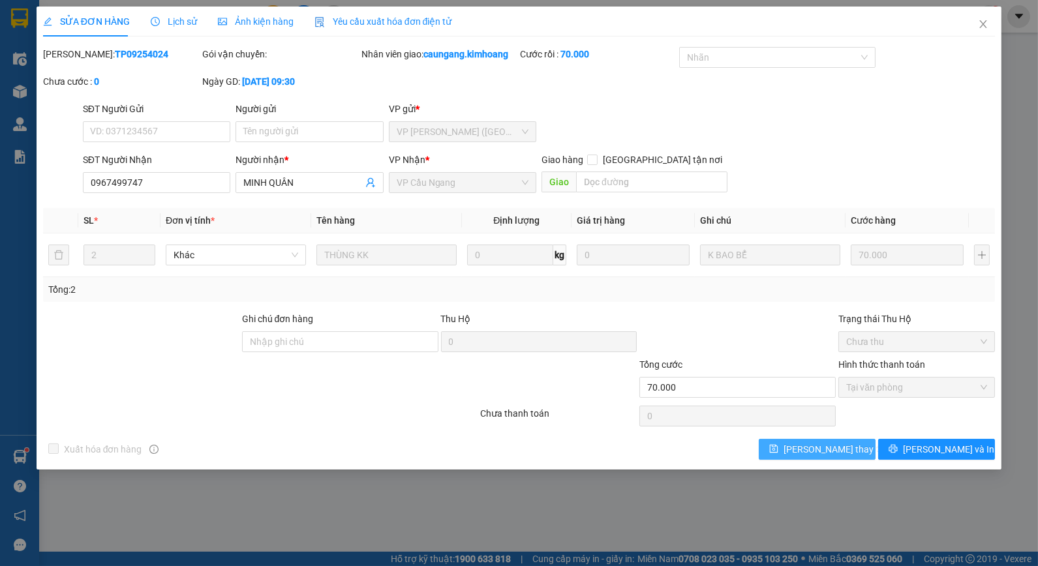
click at [787, 457] on button "[PERSON_NAME] thay đổi" at bounding box center [817, 449] width 117 height 21
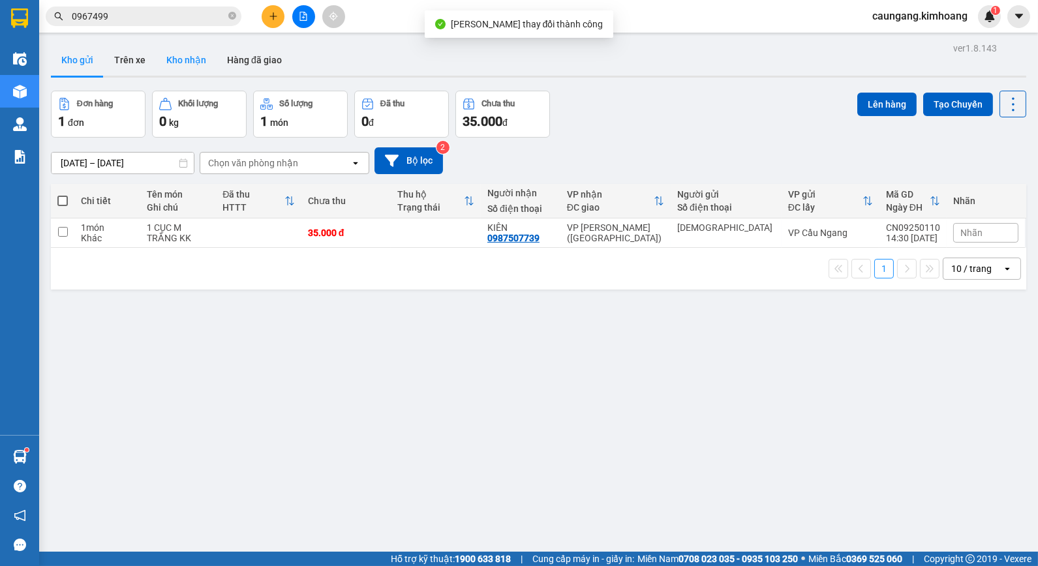
click at [192, 48] on button "Kho nhận" at bounding box center [186, 59] width 61 height 31
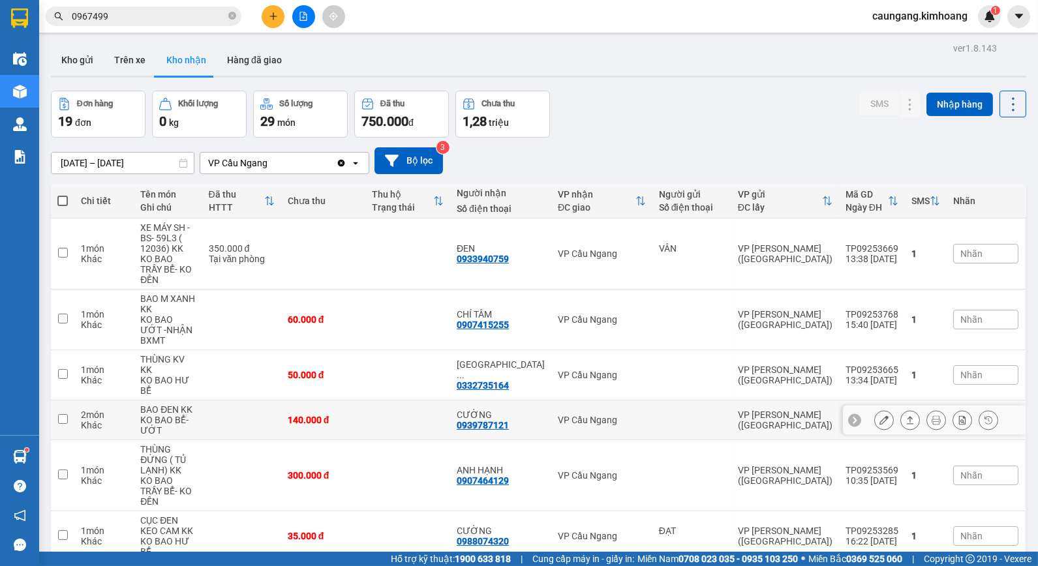
scroll to position [89, 0]
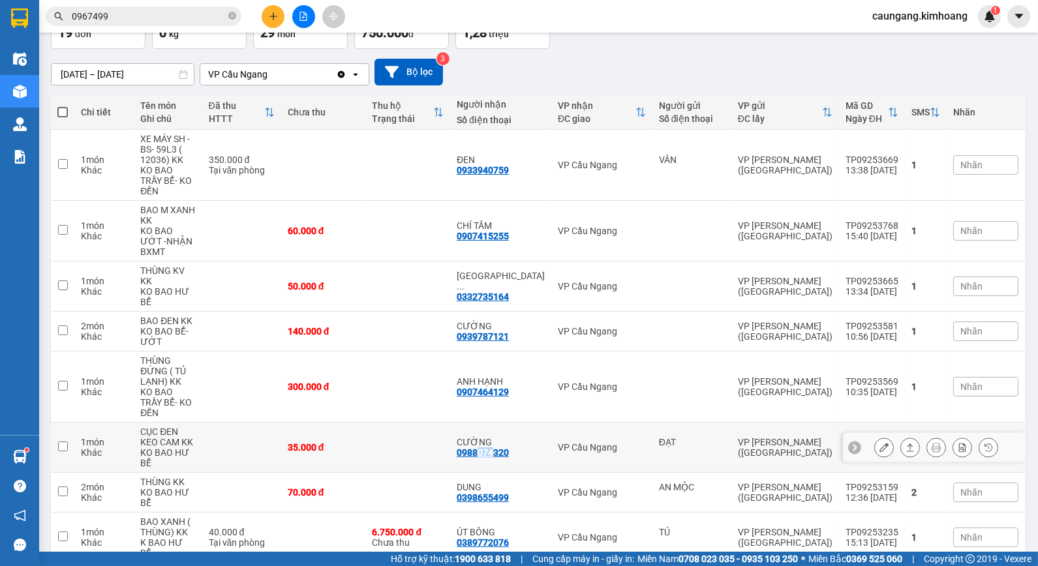
drag, startPoint x: 496, startPoint y: 385, endPoint x: 511, endPoint y: 387, distance: 15.8
click at [509, 447] on div "0988074320" at bounding box center [483, 452] width 52 height 10
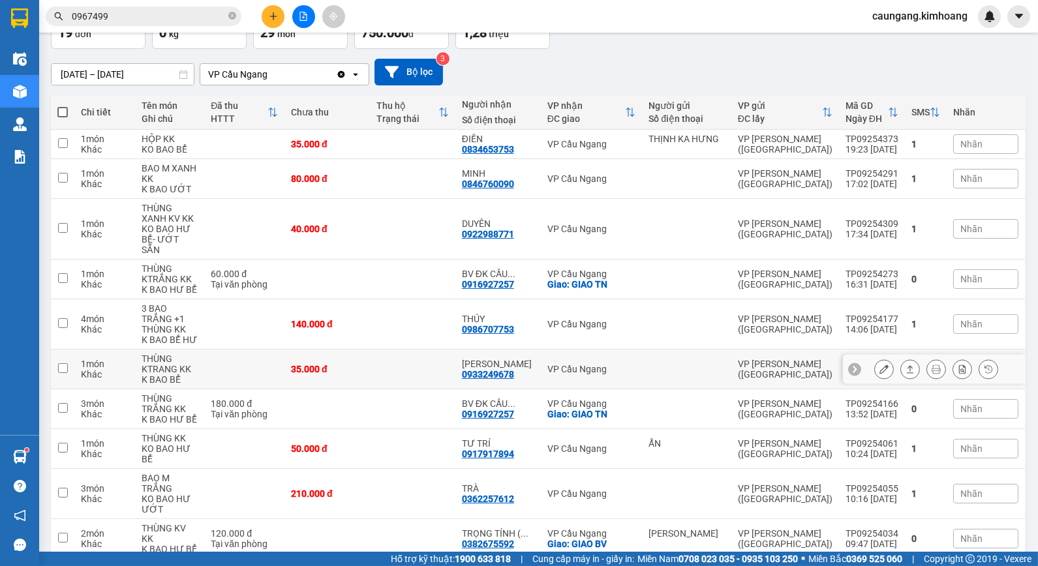
scroll to position [98, 0]
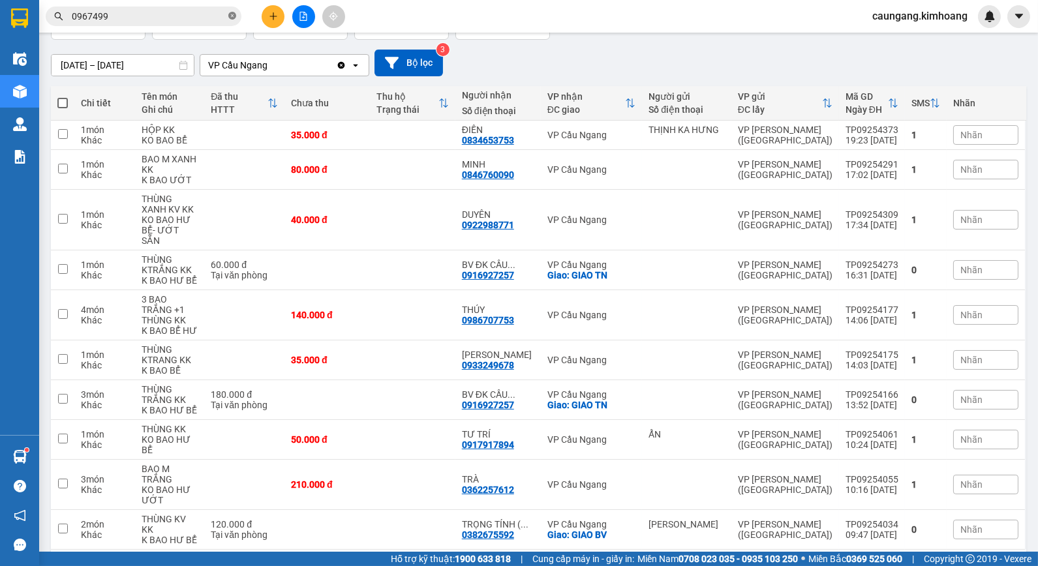
click at [232, 17] on icon "close-circle" at bounding box center [232, 16] width 8 height 8
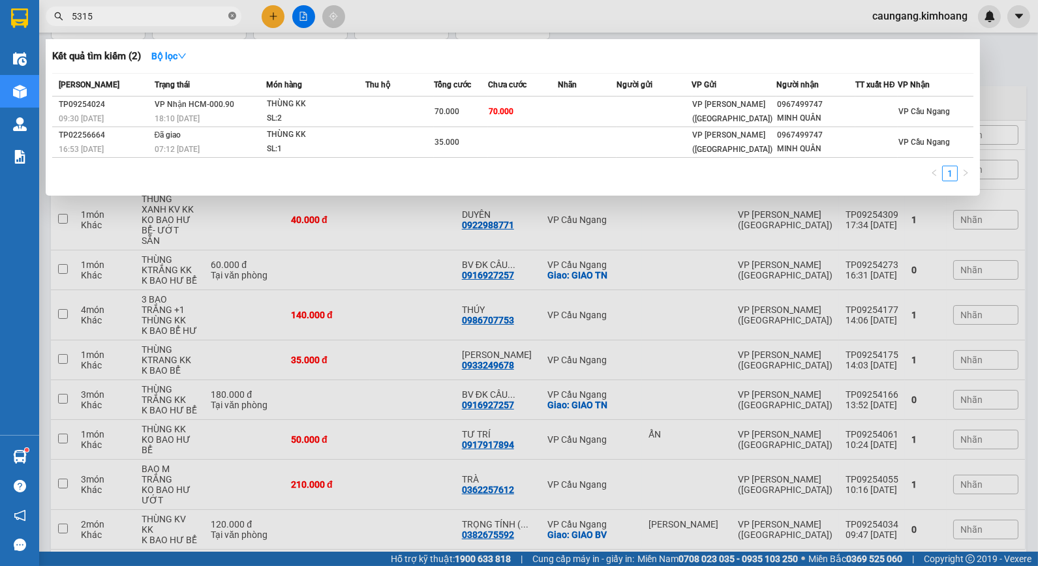
type input "53159"
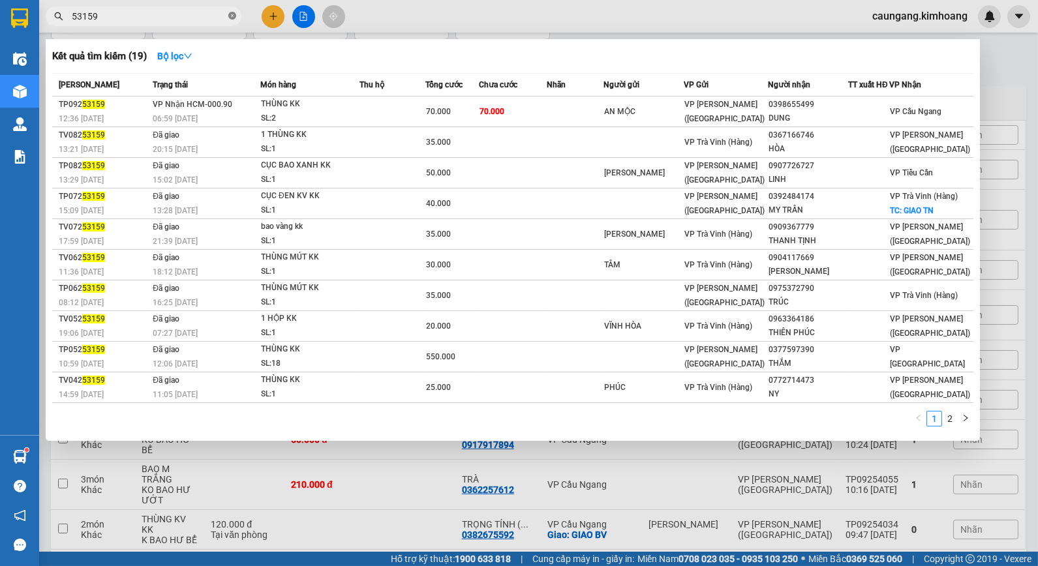
click at [230, 15] on icon "close-circle" at bounding box center [232, 16] width 8 height 8
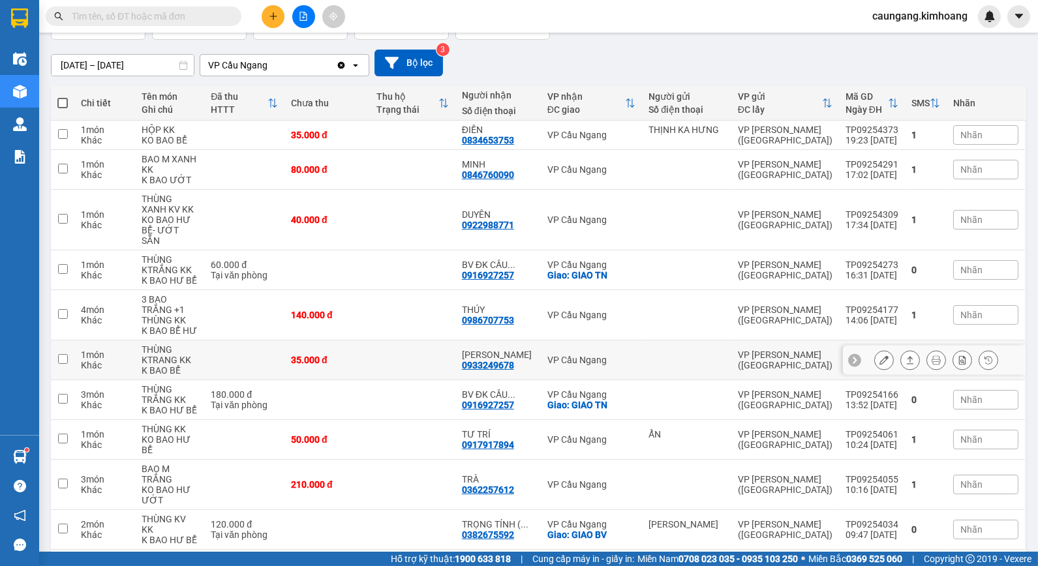
scroll to position [0, 0]
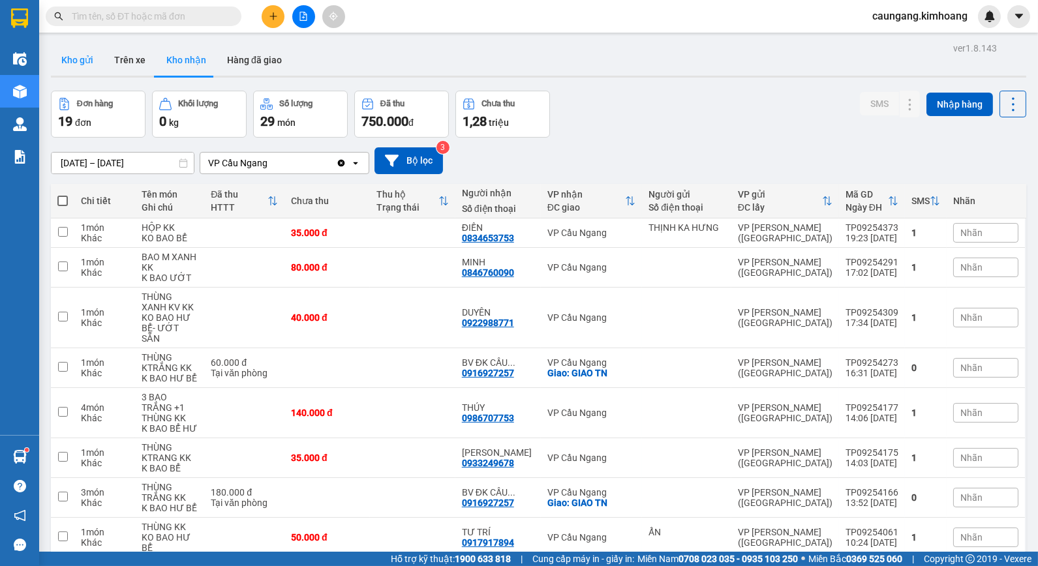
click at [76, 55] on button "Kho gửi" at bounding box center [77, 59] width 53 height 31
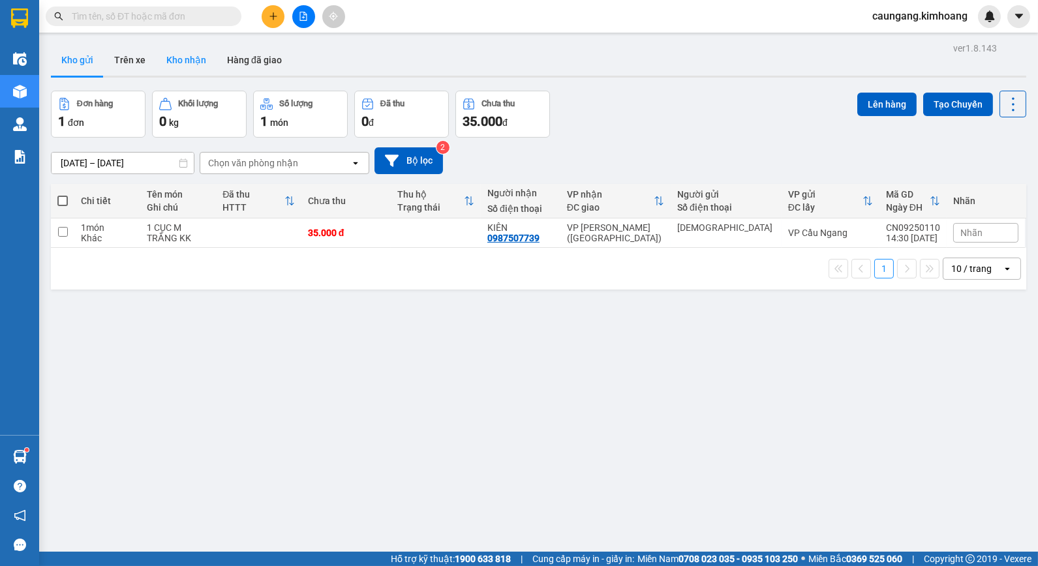
click at [190, 68] on button "Kho nhận" at bounding box center [186, 59] width 61 height 31
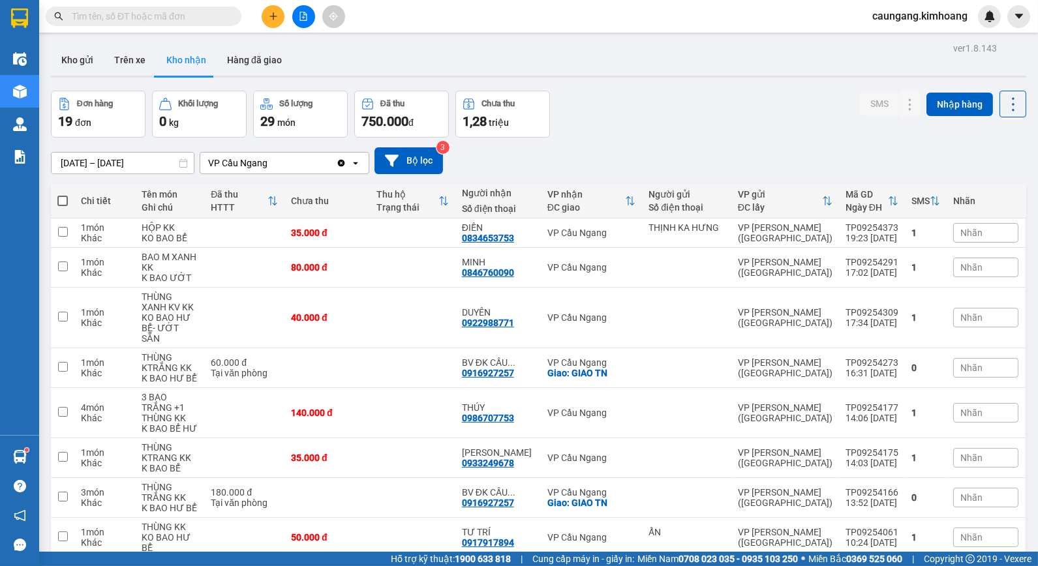
click at [209, 15] on input "text" at bounding box center [149, 16] width 154 height 14
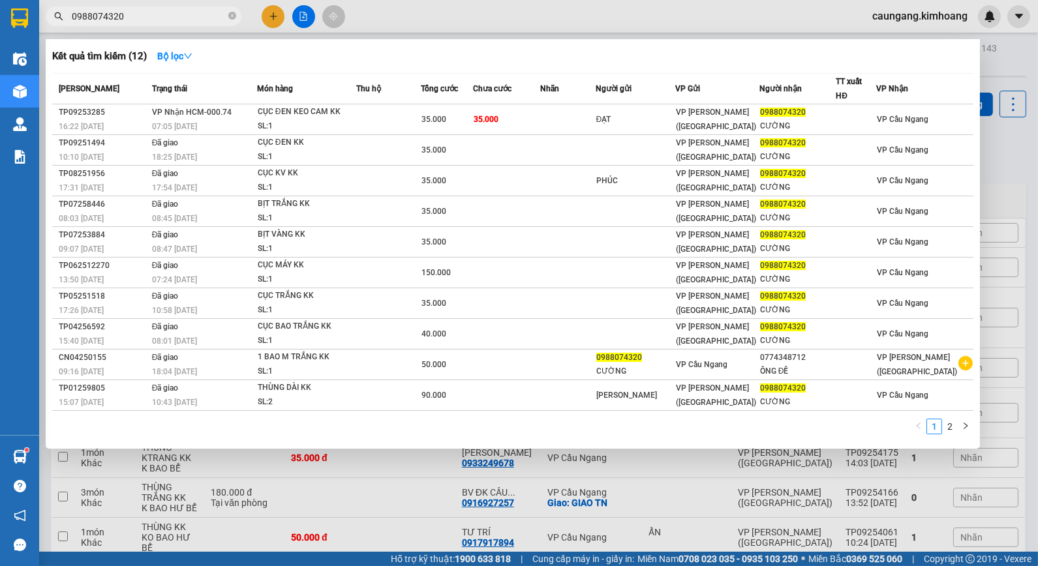
type input "0988074320"
click at [440, 10] on div at bounding box center [519, 283] width 1038 height 566
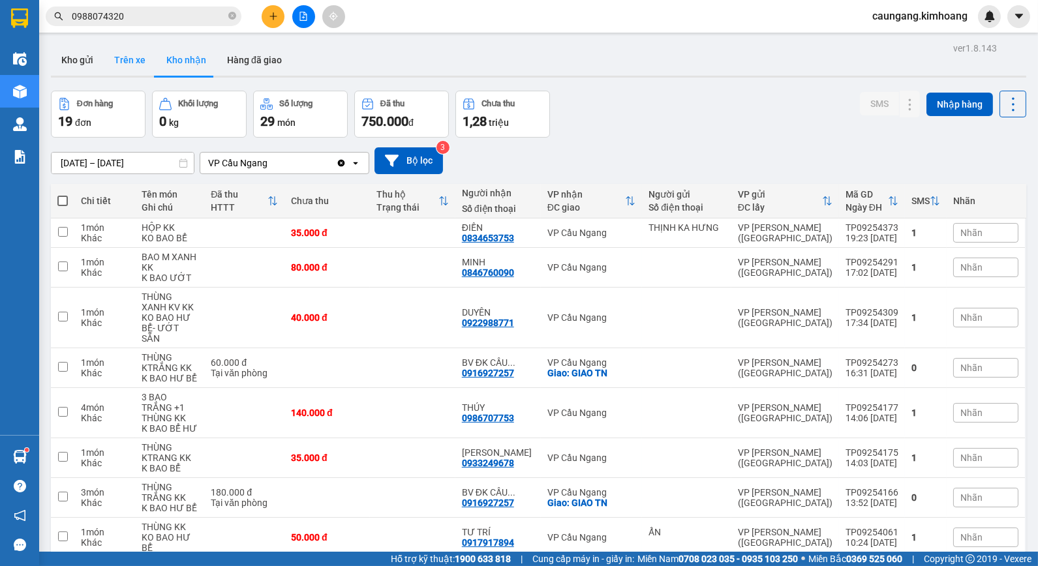
click at [127, 57] on button "Trên xe" at bounding box center [130, 59] width 52 height 31
type input "[DATE] – [DATE]"
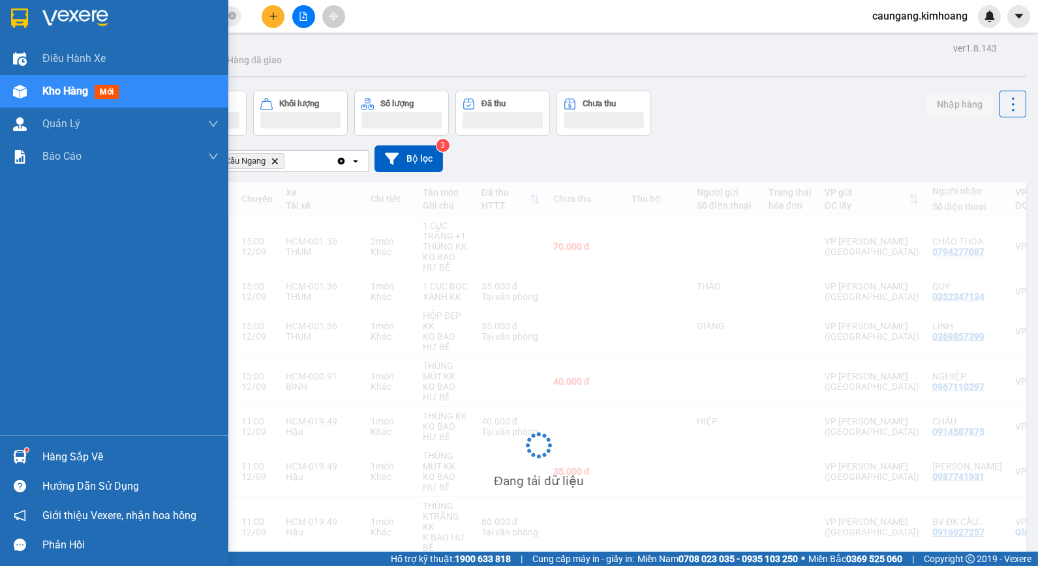
click at [56, 460] on div "Hàng sắp về" at bounding box center [130, 457] width 176 height 20
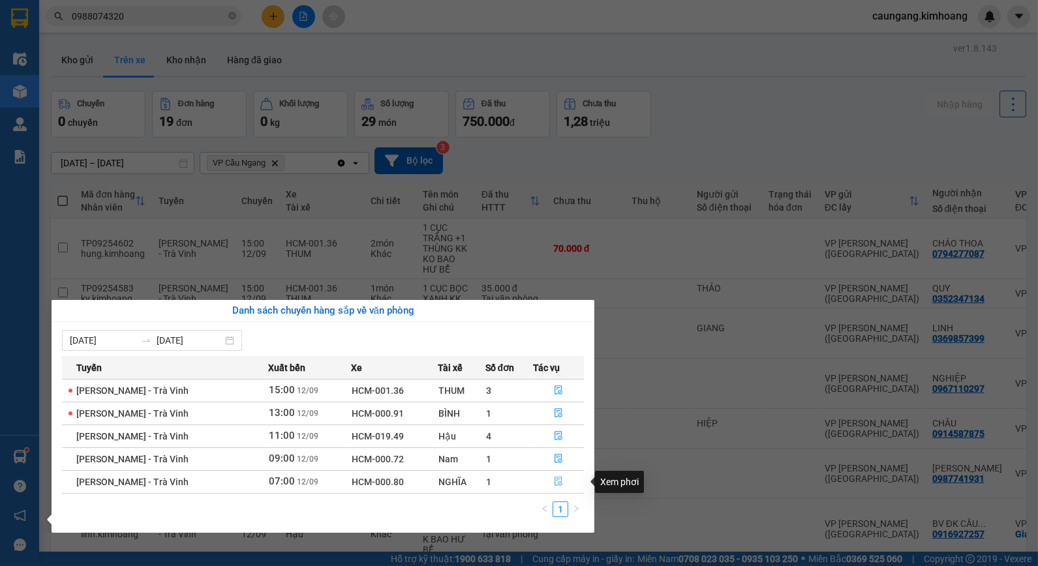
click at [556, 484] on icon "file-done" at bounding box center [558, 481] width 9 height 9
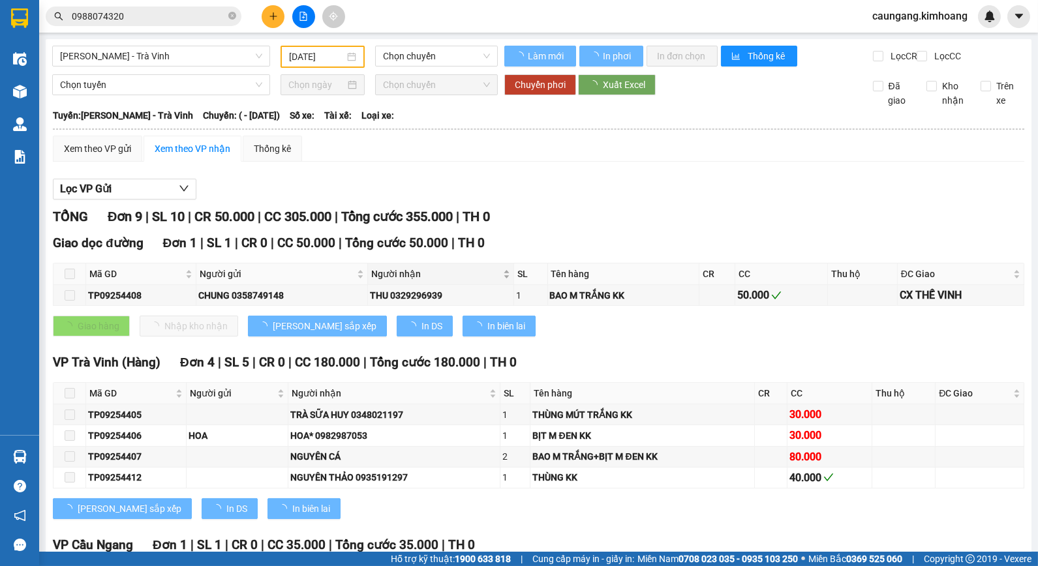
type input "[DATE]"
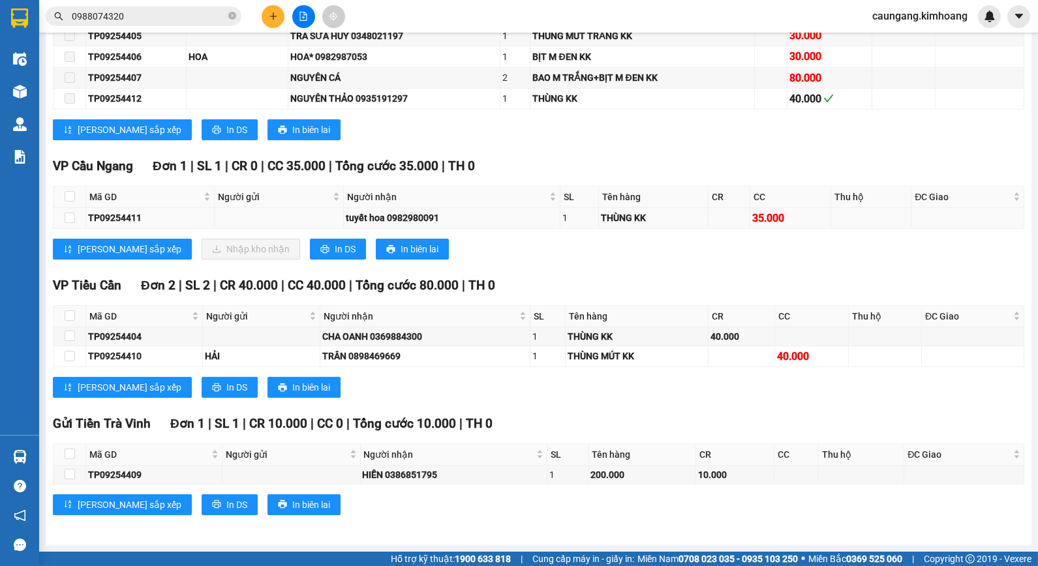
scroll to position [316, 0]
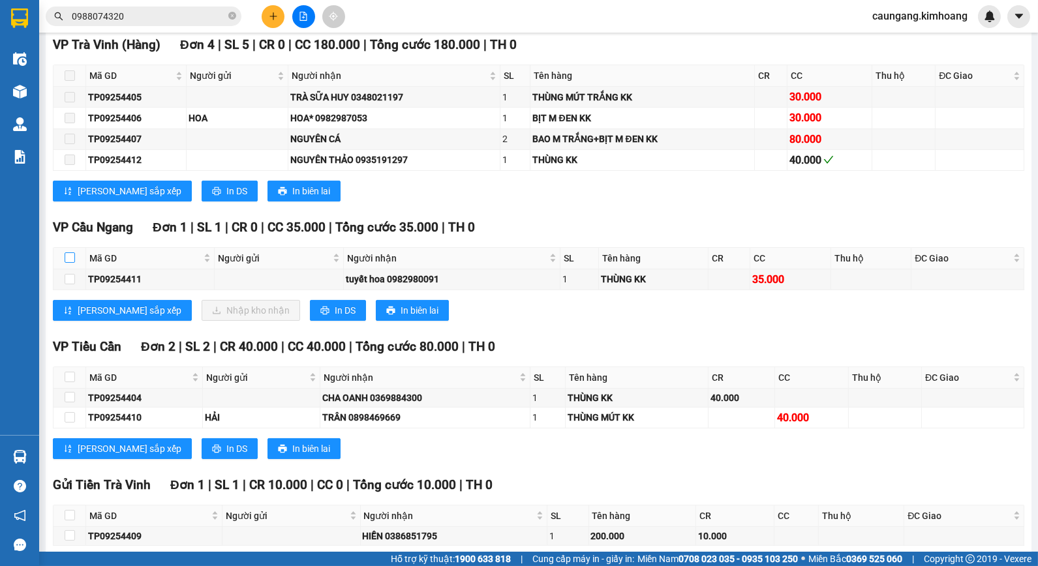
click at [70, 263] on input "checkbox" at bounding box center [70, 257] width 10 height 10
checkbox input "true"
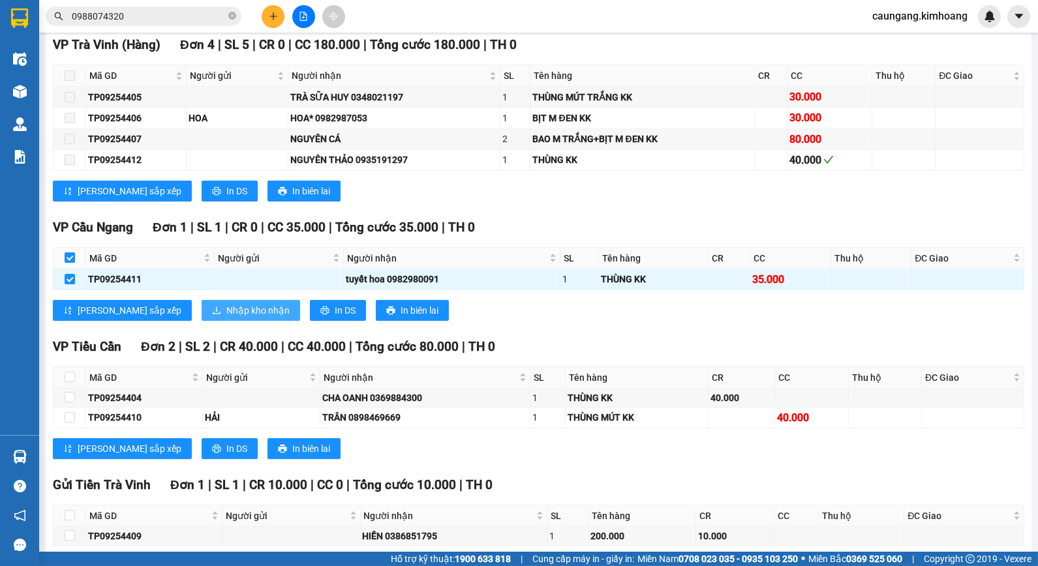
click at [226, 318] on span "Nhập kho nhận" at bounding box center [257, 310] width 63 height 14
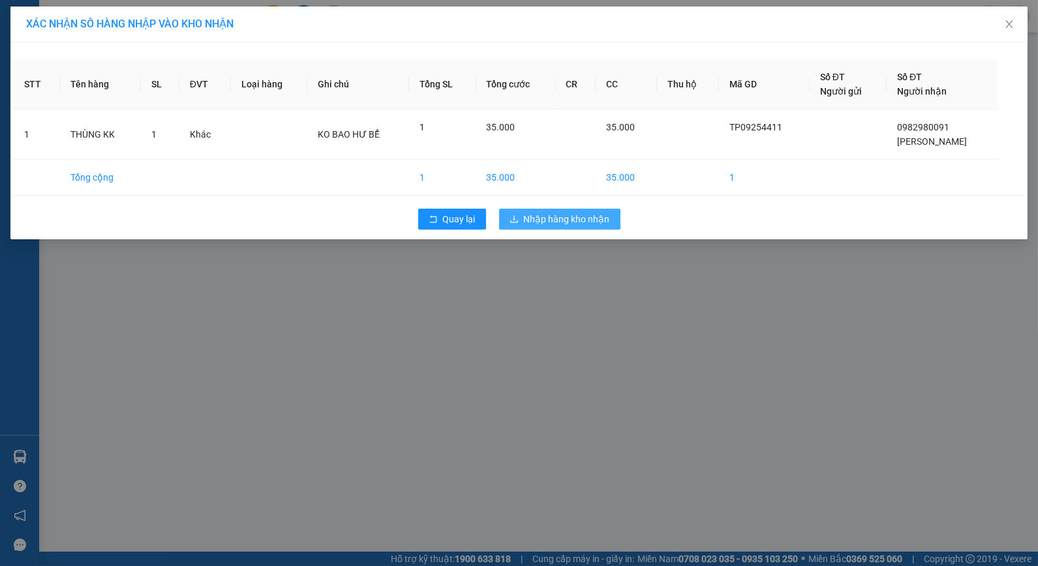
click at [520, 222] on button "Nhập hàng kho nhận" at bounding box center [559, 219] width 121 height 21
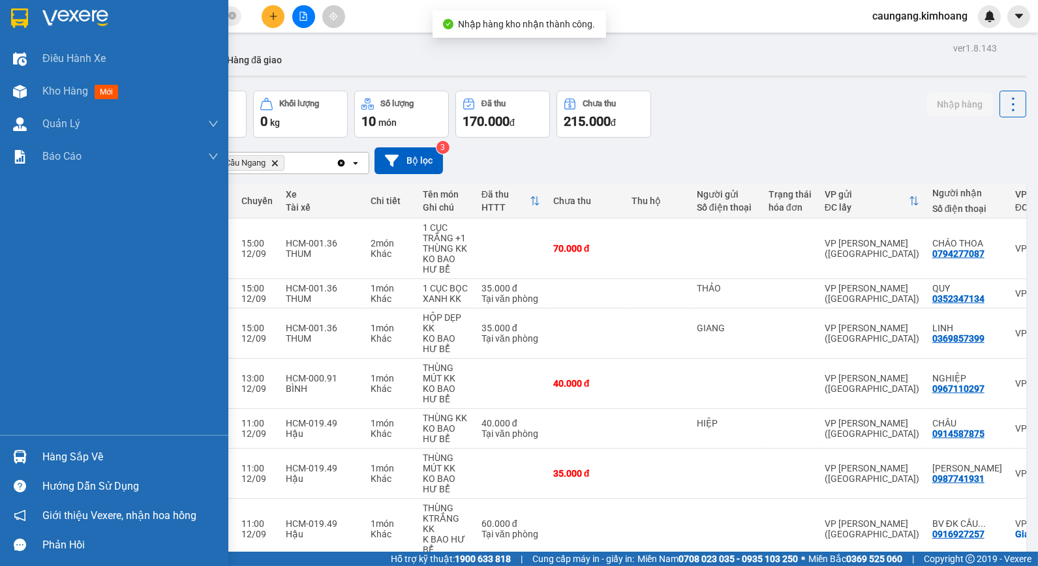
click at [61, 463] on div "Hàng sắp về" at bounding box center [130, 457] width 176 height 20
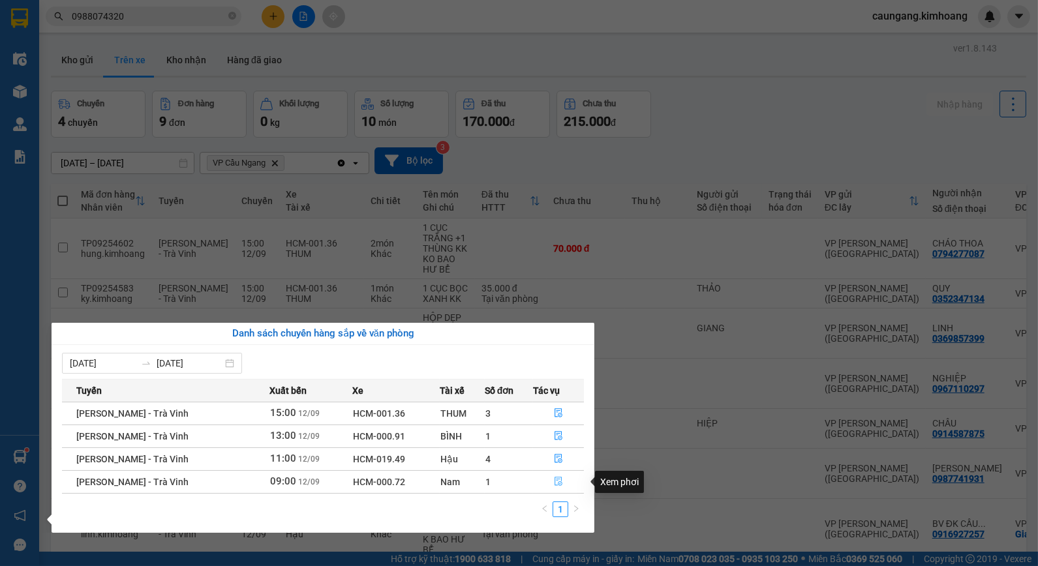
click at [558, 477] on icon "file-done" at bounding box center [558, 481] width 9 height 9
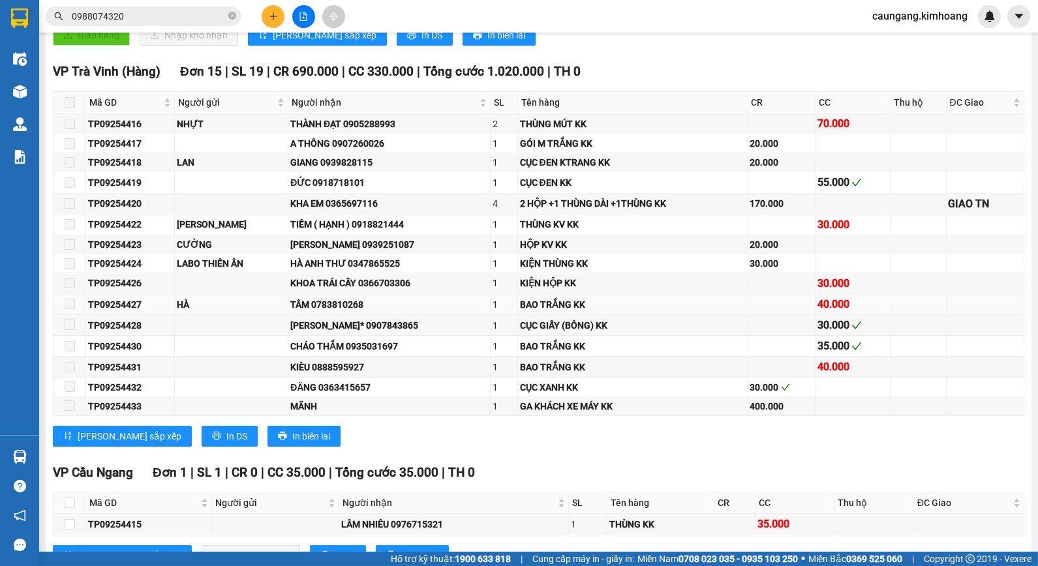
scroll to position [434, 0]
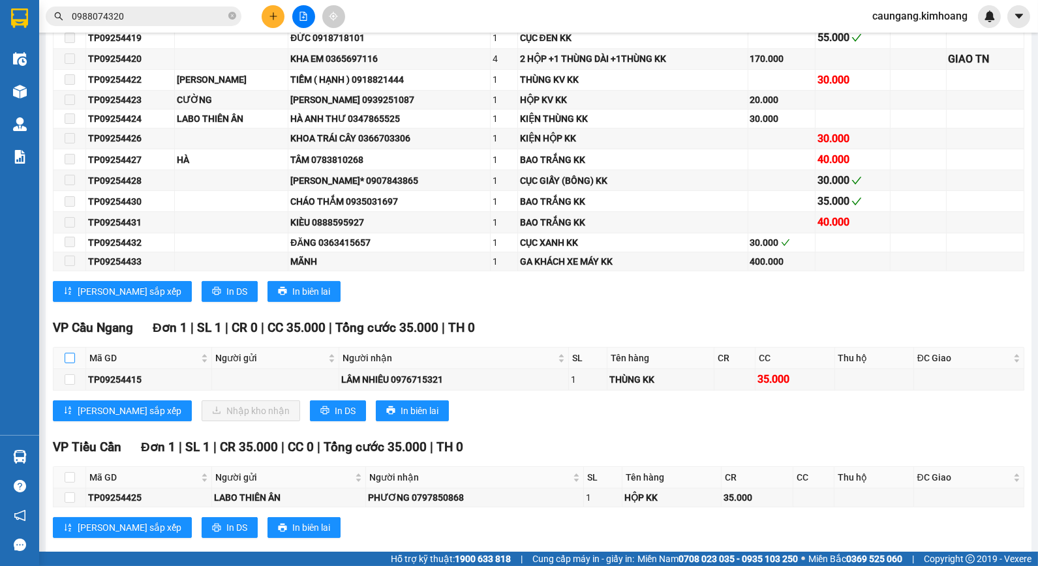
click at [70, 363] on input "checkbox" at bounding box center [70, 358] width 10 height 10
checkbox input "true"
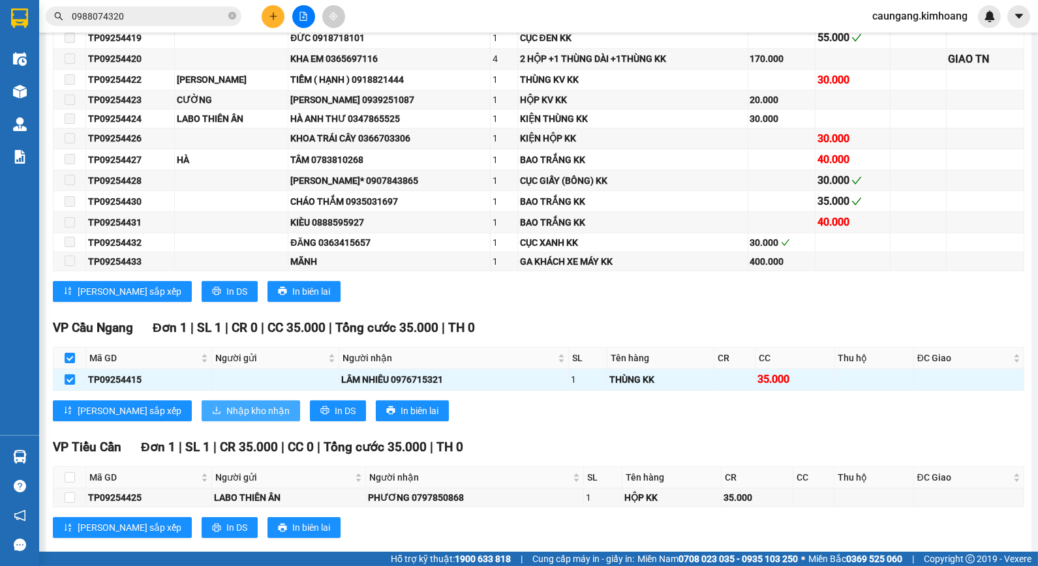
click at [226, 418] on span "Nhập kho nhận" at bounding box center [257, 411] width 63 height 14
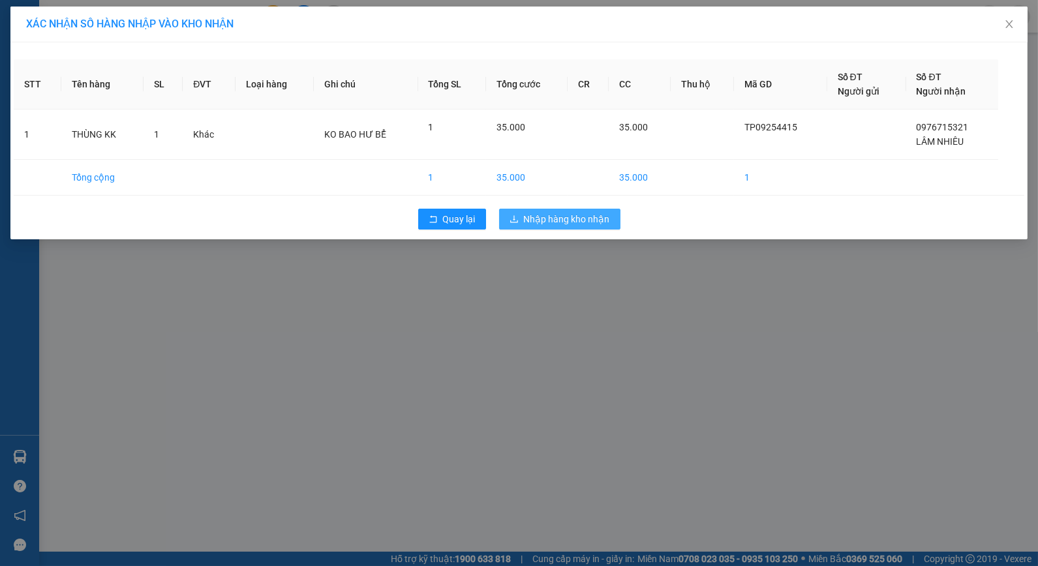
click at [533, 219] on span "Nhập hàng kho nhận" at bounding box center [567, 219] width 86 height 14
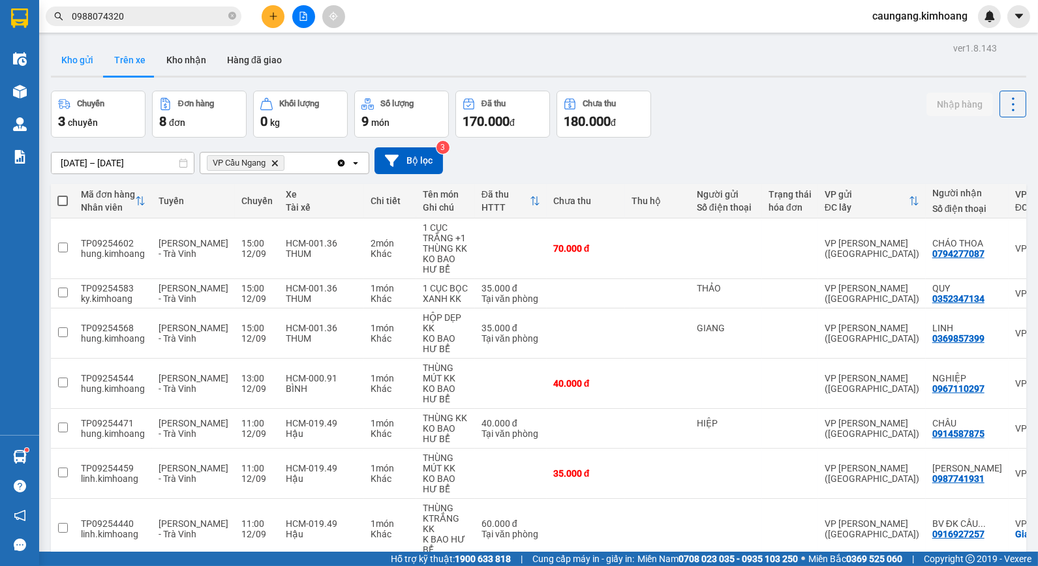
click at [72, 53] on button "Kho gửi" at bounding box center [77, 59] width 53 height 31
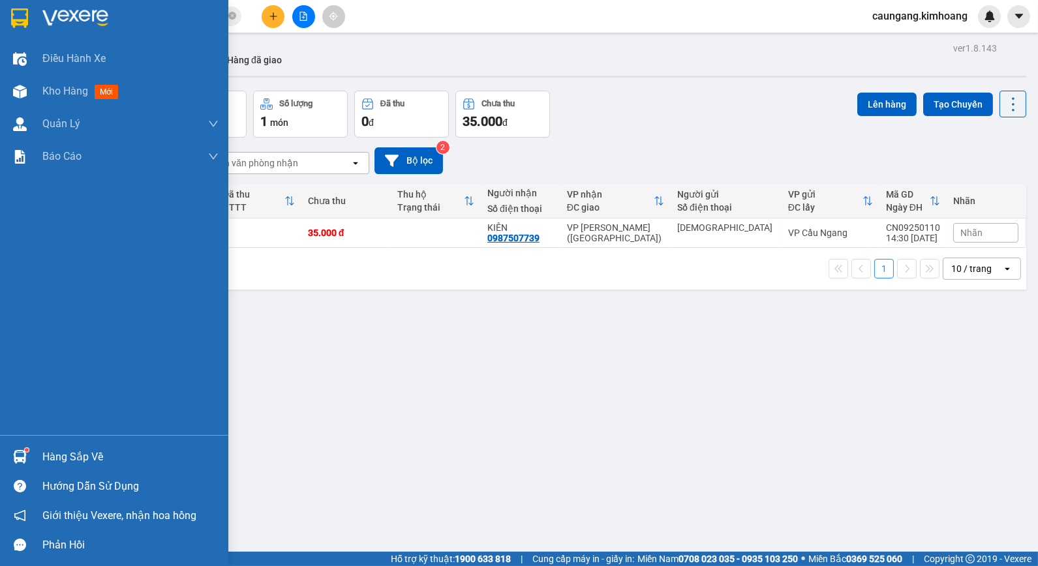
click at [75, 451] on div "Hàng sắp về" at bounding box center [130, 457] width 176 height 20
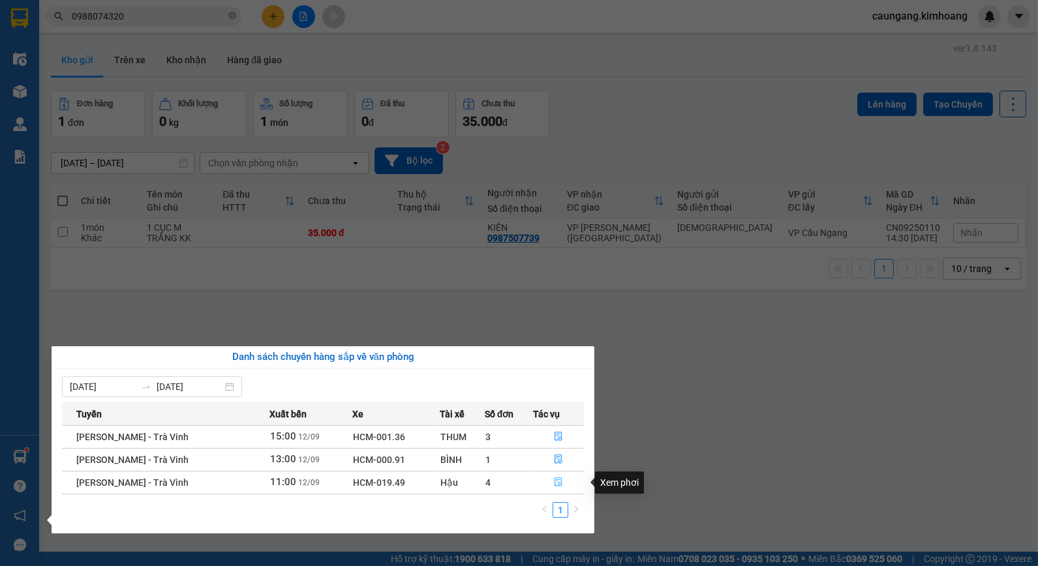
click at [554, 481] on icon "file-done" at bounding box center [558, 481] width 9 height 9
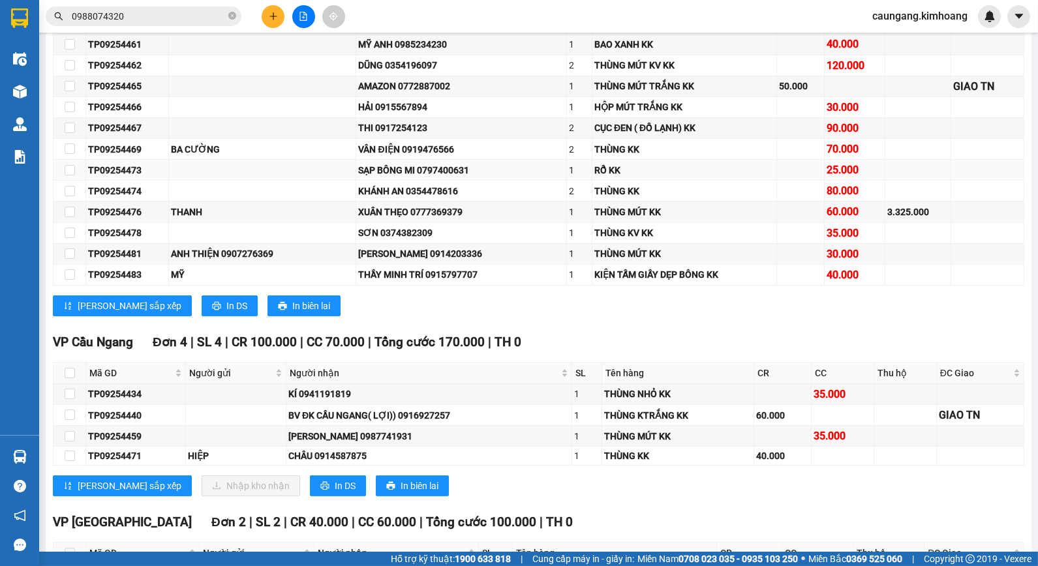
scroll to position [869, 0]
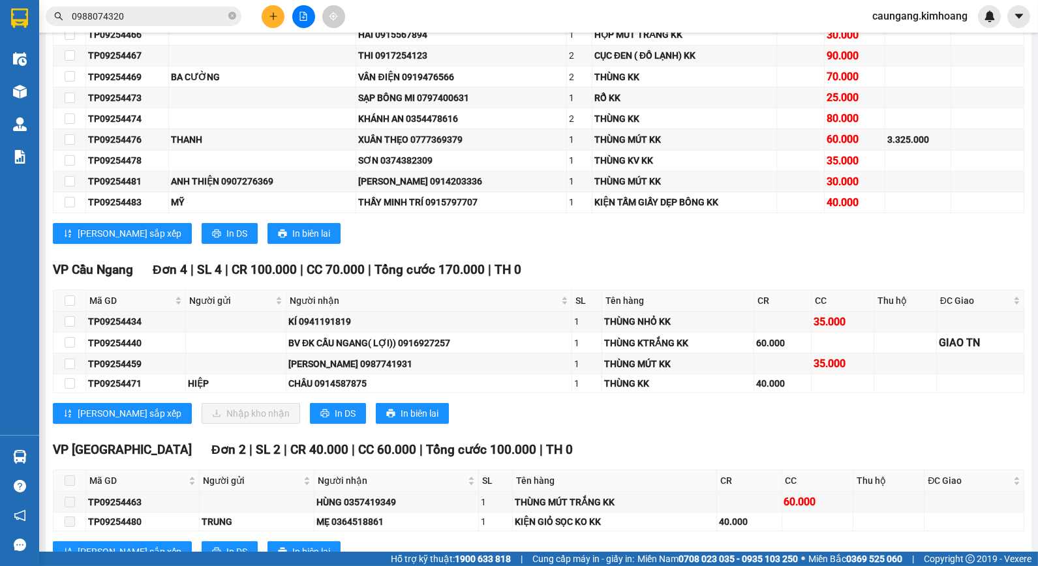
click at [63, 312] on th at bounding box center [69, 301] width 33 height 22
click at [69, 306] on input "checkbox" at bounding box center [70, 300] width 10 height 10
checkbox input "true"
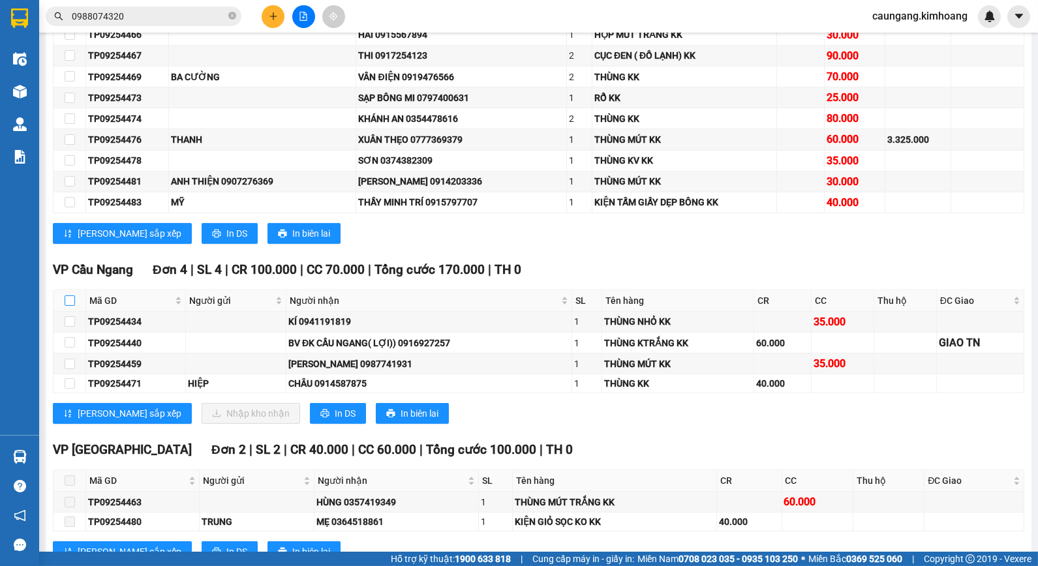
checkbox input "true"
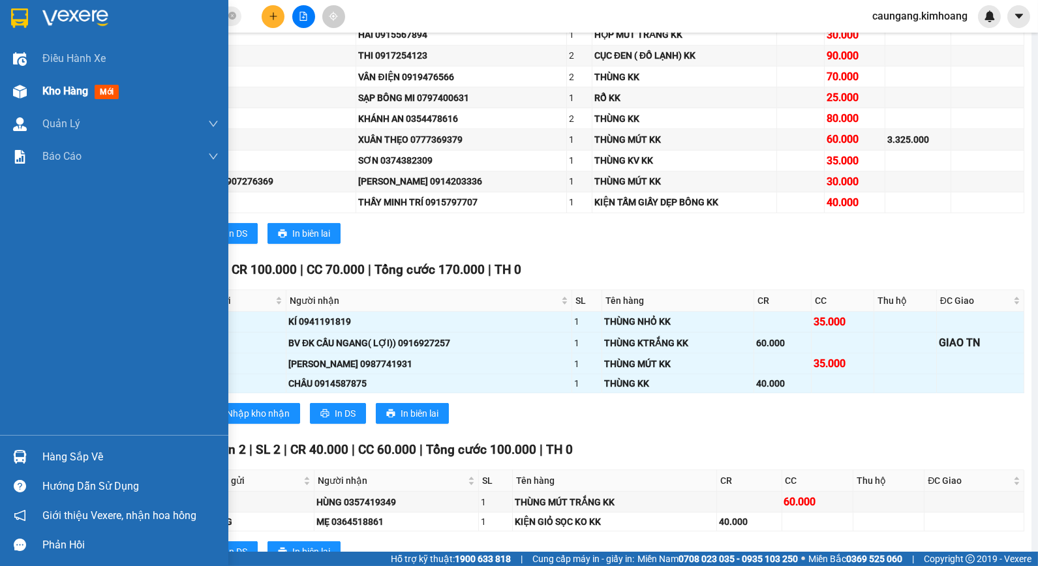
click at [44, 97] on span "Kho hàng" at bounding box center [65, 91] width 46 height 12
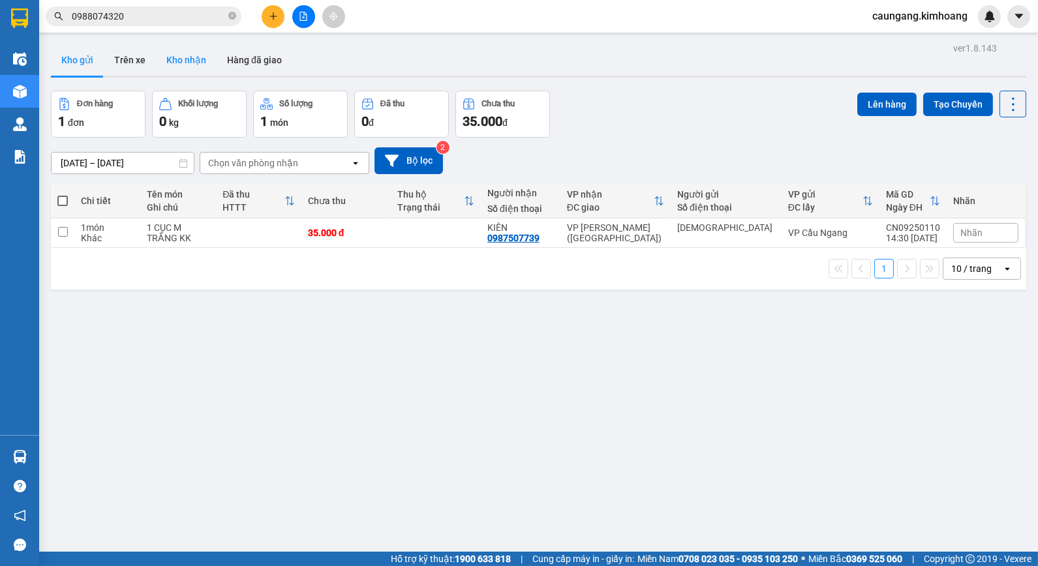
click at [202, 56] on button "Kho nhận" at bounding box center [186, 59] width 61 height 31
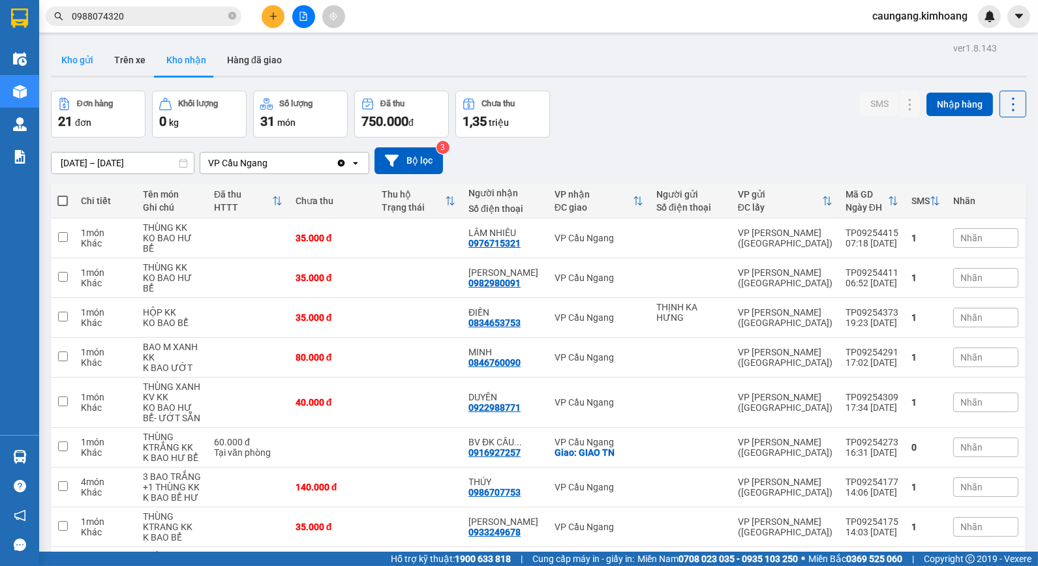
click at [88, 57] on button "Kho gửi" at bounding box center [77, 59] width 53 height 31
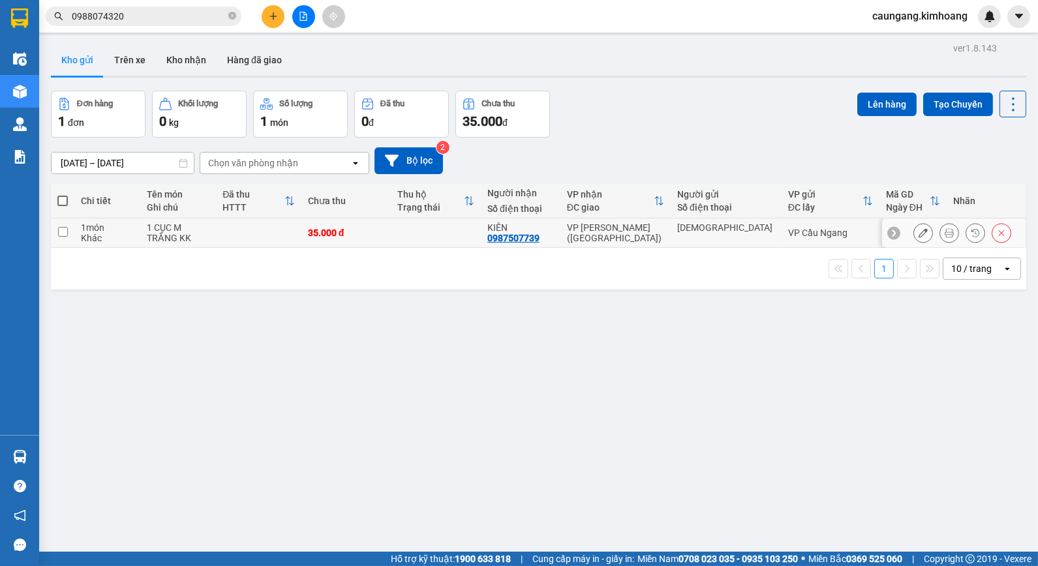
click at [440, 245] on td at bounding box center [436, 233] width 90 height 29
checkbox input "true"
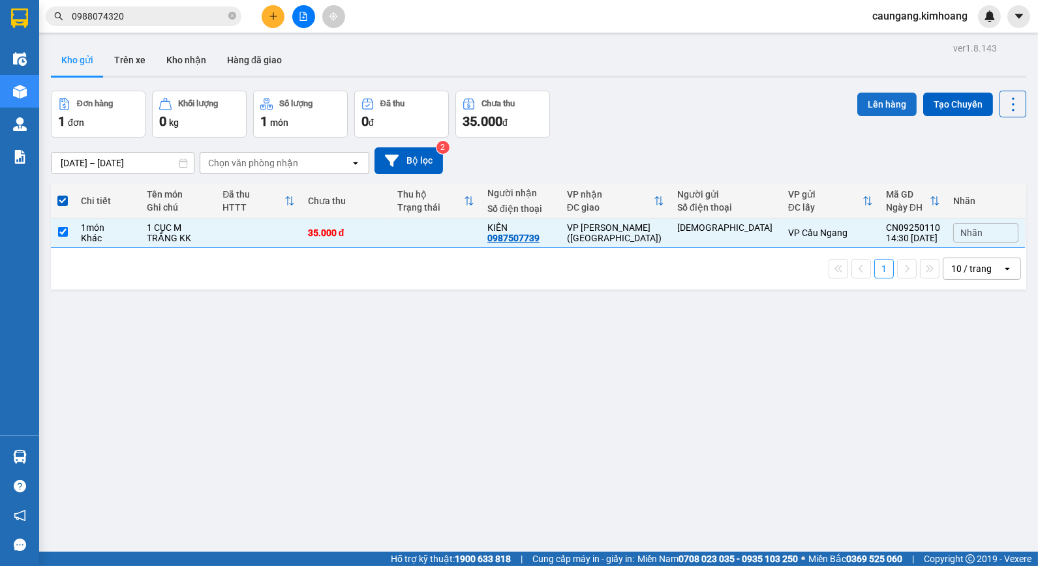
click at [876, 105] on button "Lên hàng" at bounding box center [886, 104] width 59 height 23
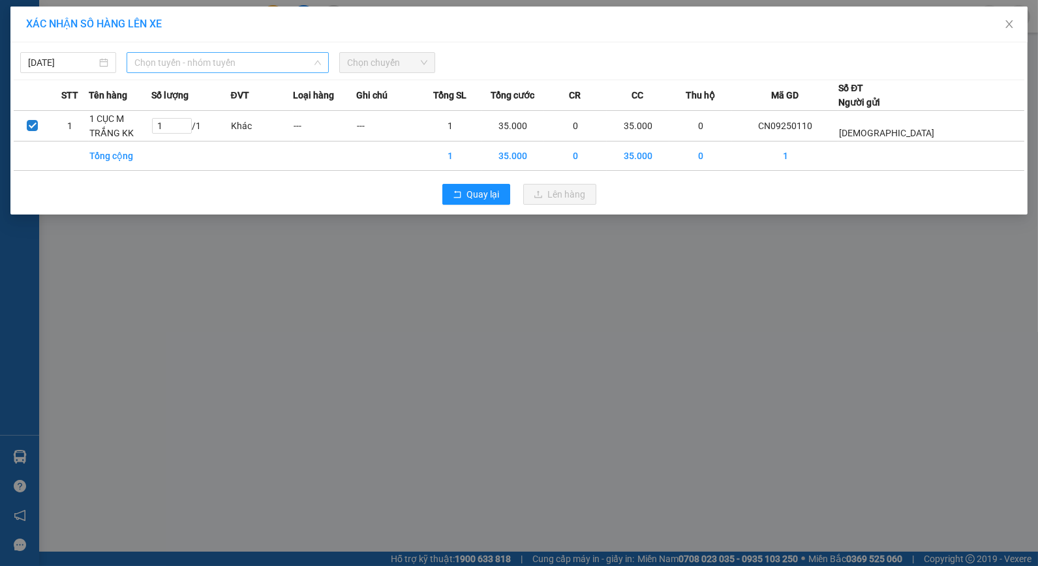
click at [216, 55] on span "Chọn tuyến - nhóm tuyến" at bounding box center [227, 63] width 187 height 20
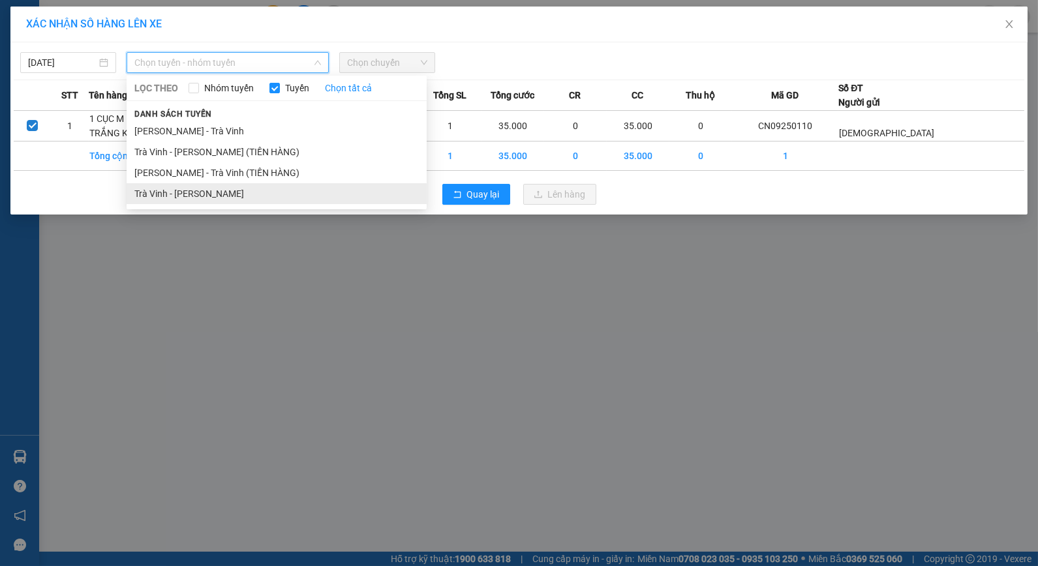
click at [233, 189] on li "Trà Vinh - [PERSON_NAME]" at bounding box center [277, 193] width 300 height 21
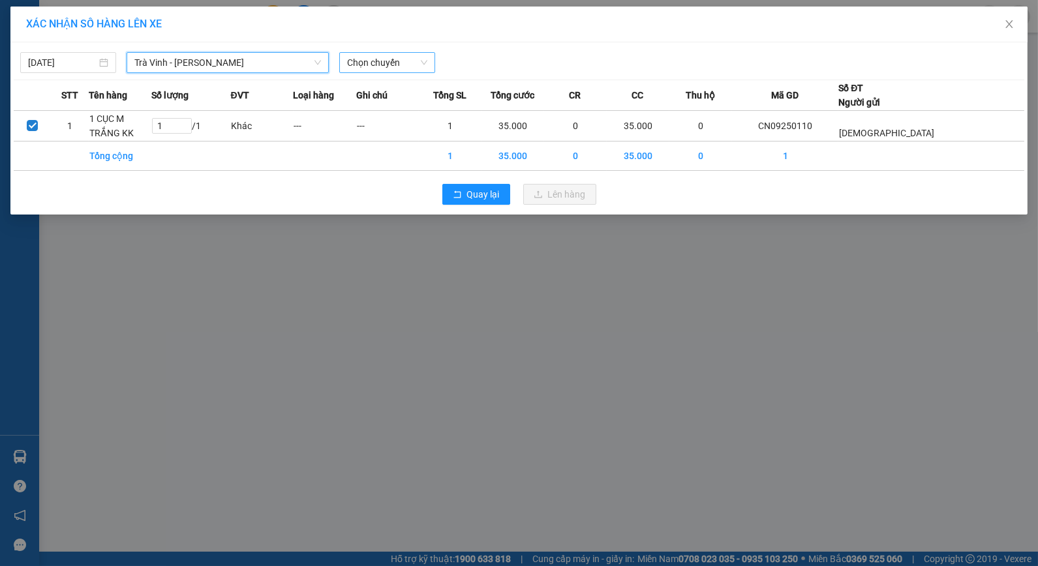
click at [380, 65] on span "Chọn chuyến" at bounding box center [387, 63] width 80 height 20
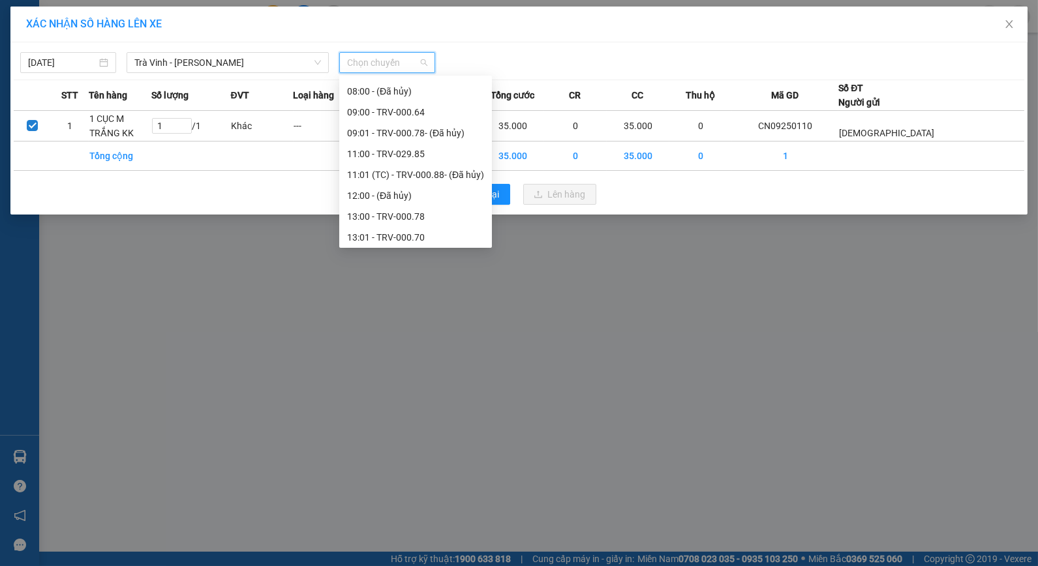
scroll to position [397, 0]
click at [374, 215] on div "17:01" at bounding box center [415, 214] width 137 height 14
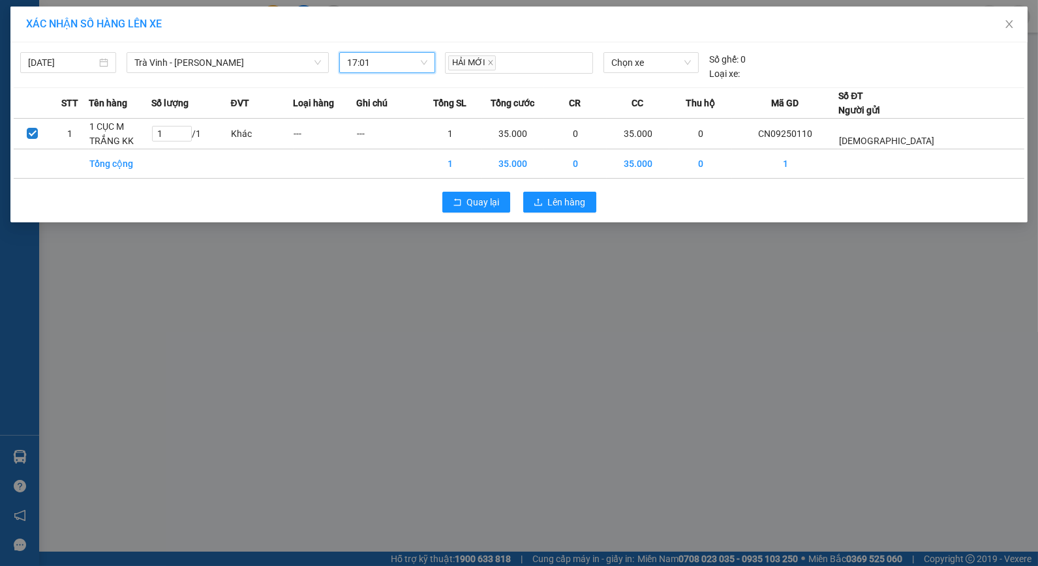
click at [398, 64] on span "17:01" at bounding box center [387, 63] width 80 height 20
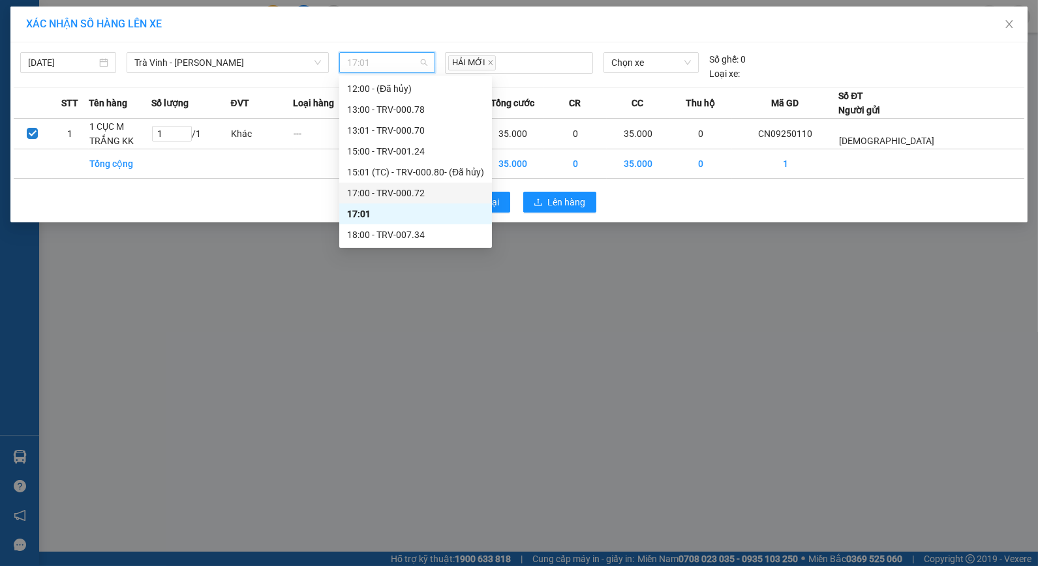
click at [403, 194] on div "17:00 - TRV-000.72" at bounding box center [415, 193] width 137 height 14
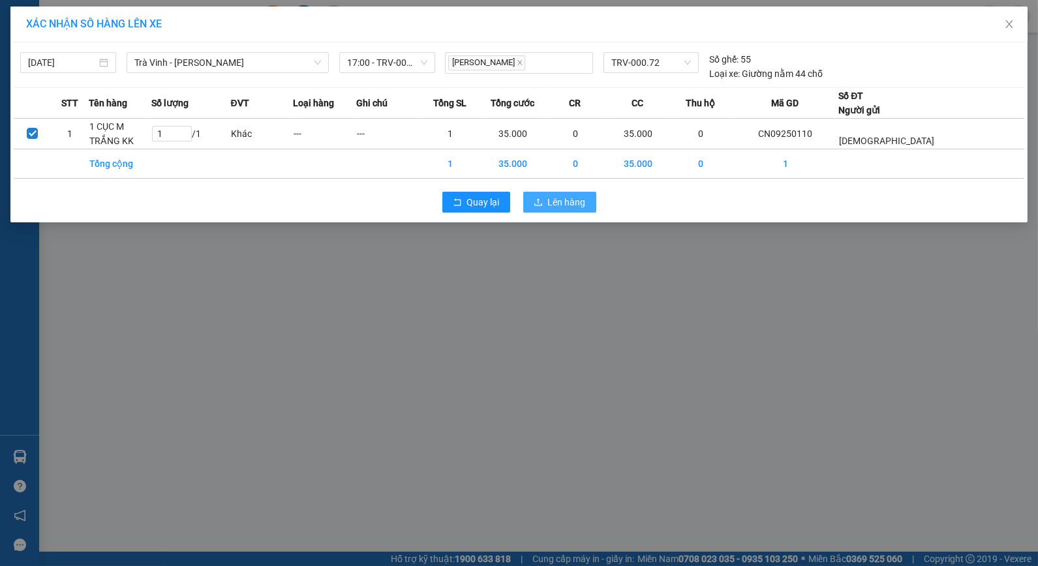
click at [536, 209] on button "Lên hàng" at bounding box center [559, 202] width 73 height 21
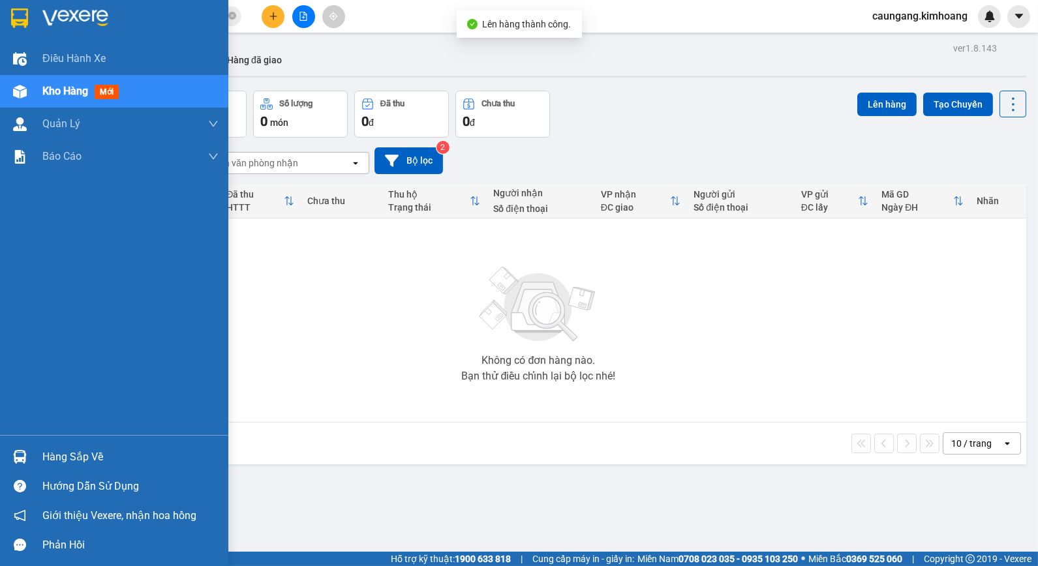
click at [36, 457] on div "Hàng sắp về" at bounding box center [114, 456] width 228 height 29
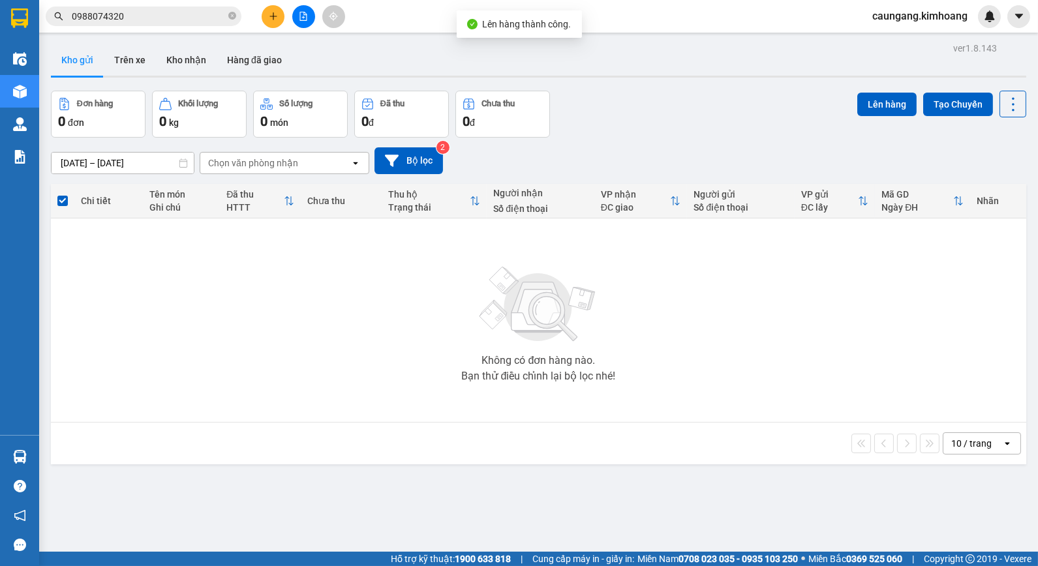
click at [687, 438] on section "Kết quả tìm kiếm ( 12 ) Bộ lọc Mã ĐH Trạng thái Món hàng Thu hộ Tổng cước Chưa …" at bounding box center [519, 283] width 1038 height 566
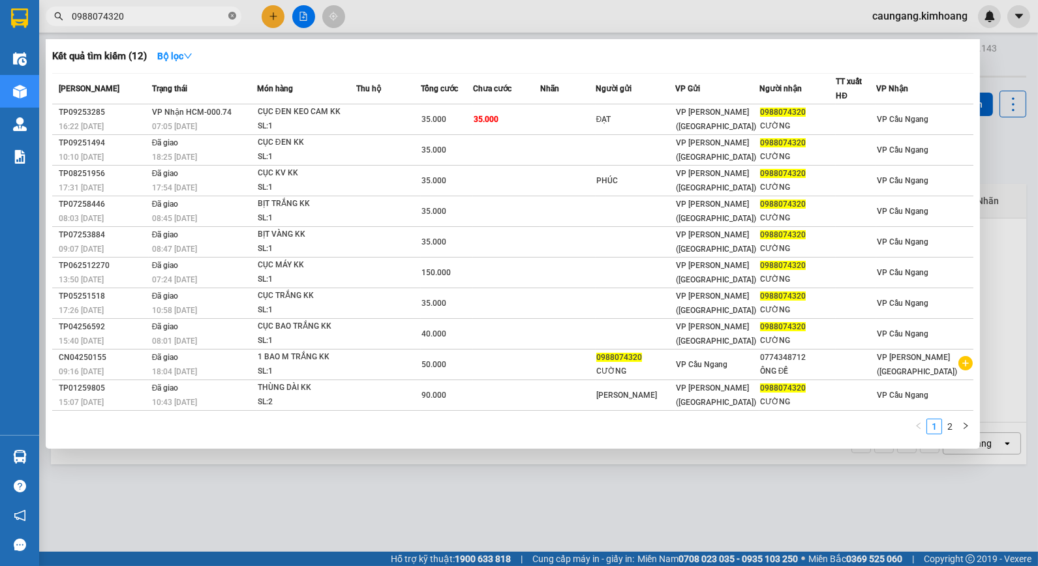
click at [232, 16] on icon "close-circle" at bounding box center [232, 16] width 8 height 8
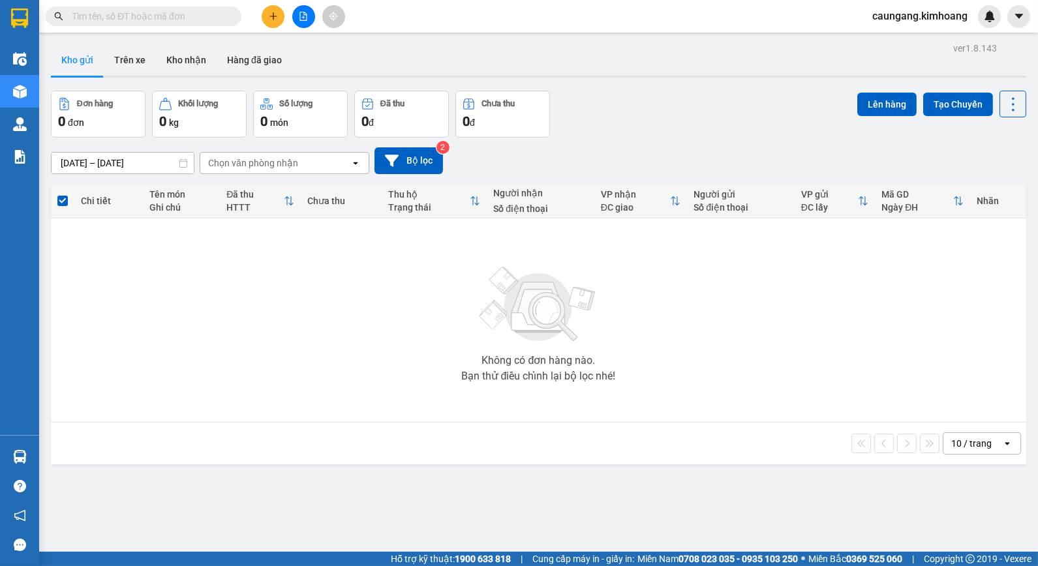
click at [209, 18] on input "text" at bounding box center [149, 16] width 154 height 14
click at [207, 17] on input "text" at bounding box center [149, 16] width 154 height 14
click at [192, 11] on input "text" at bounding box center [149, 16] width 154 height 14
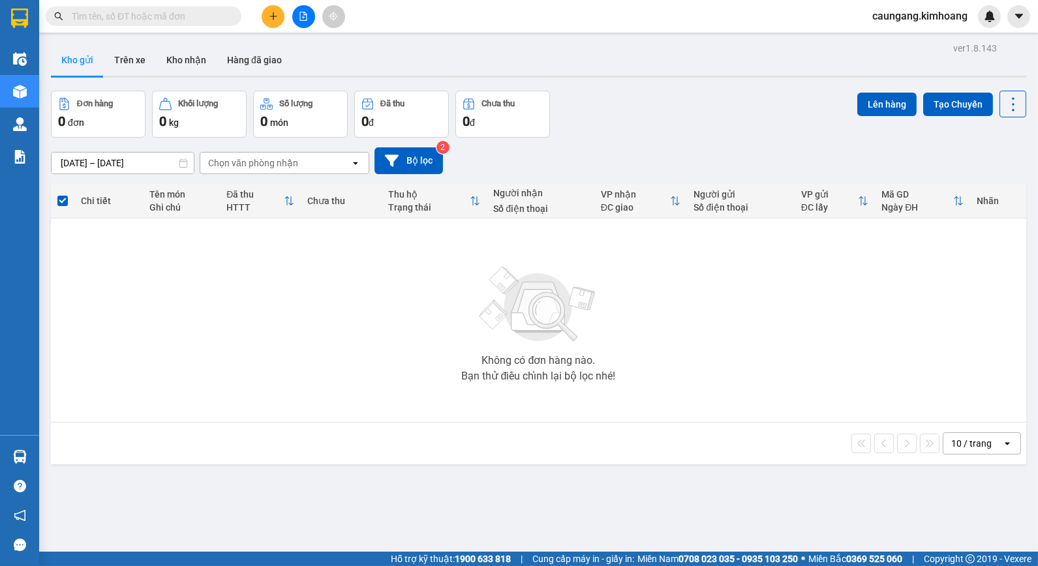
click at [192, 18] on input "text" at bounding box center [149, 16] width 154 height 14
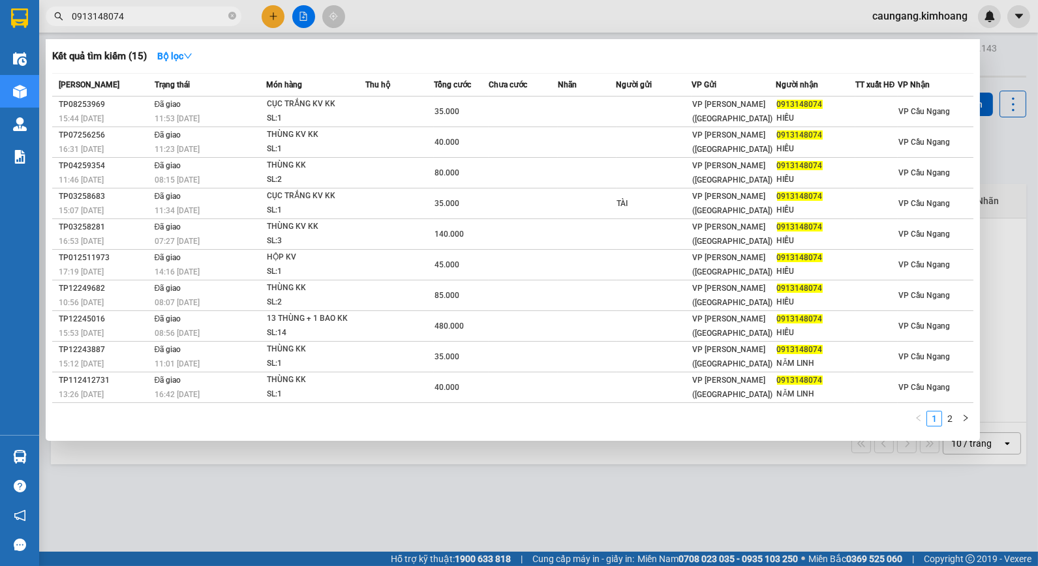
type input "0913148074"
click at [246, 16] on div "0913148074" at bounding box center [127, 17] width 254 height 20
click at [381, 18] on div at bounding box center [519, 283] width 1038 height 566
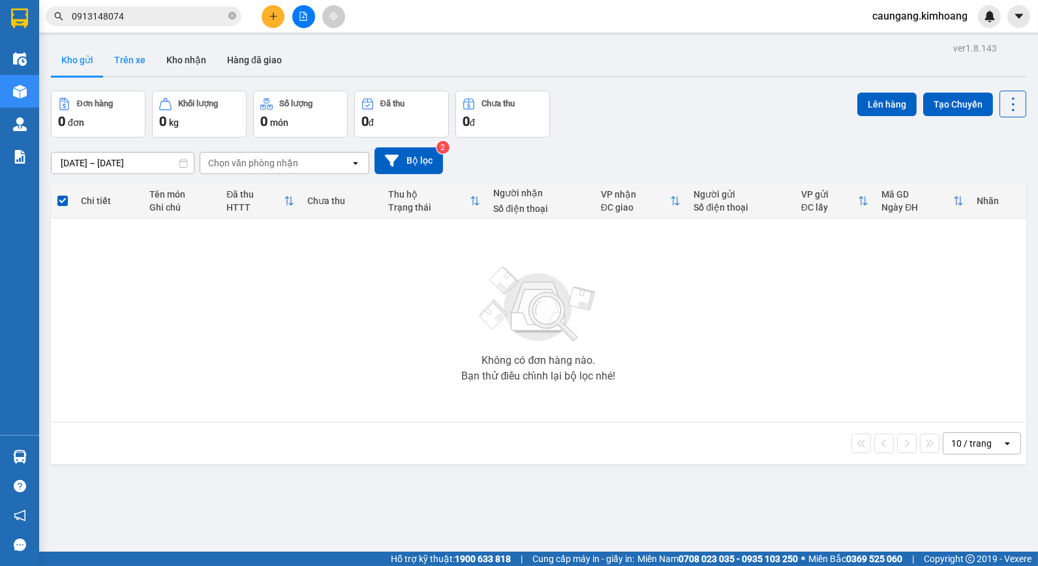
click at [138, 55] on button "Trên xe" at bounding box center [130, 59] width 52 height 31
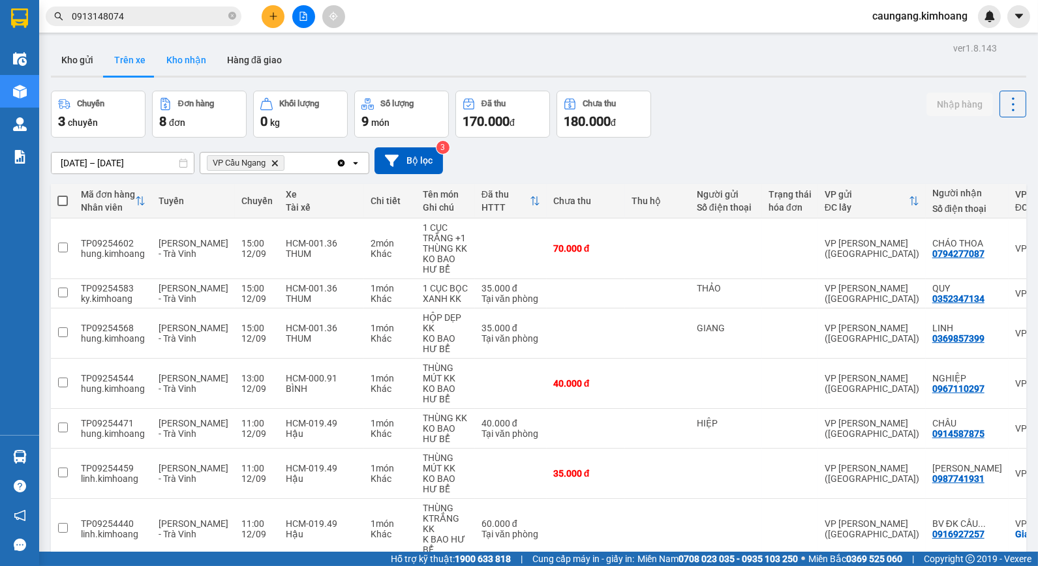
click at [199, 59] on button "Kho nhận" at bounding box center [186, 59] width 61 height 31
type input "[DATE] – [DATE]"
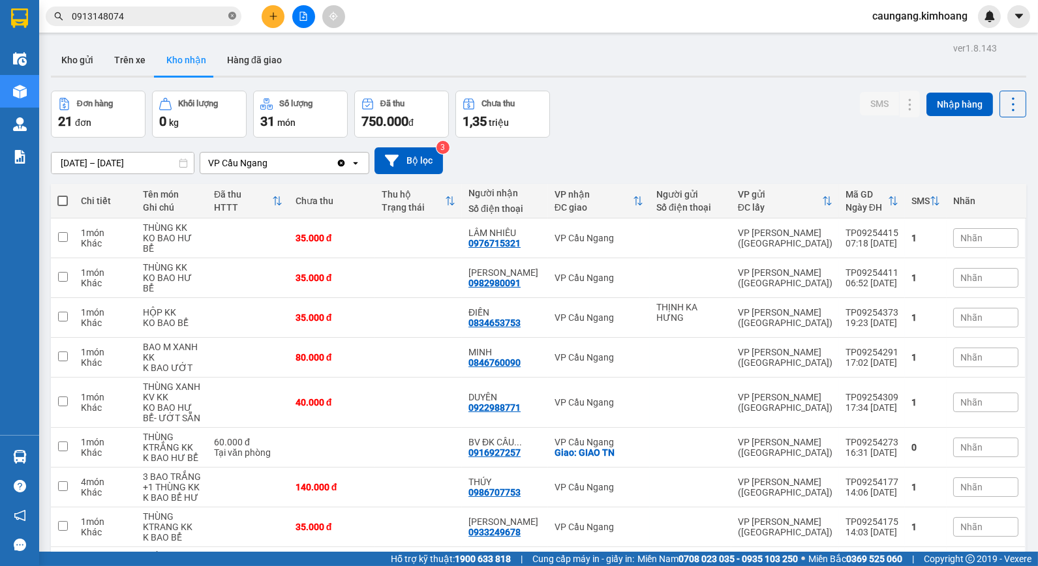
click at [232, 15] on icon "close-circle" at bounding box center [232, 16] width 8 height 8
click at [202, 20] on input "text" at bounding box center [149, 16] width 154 height 14
click at [192, 15] on input "text" at bounding box center [149, 16] width 154 height 14
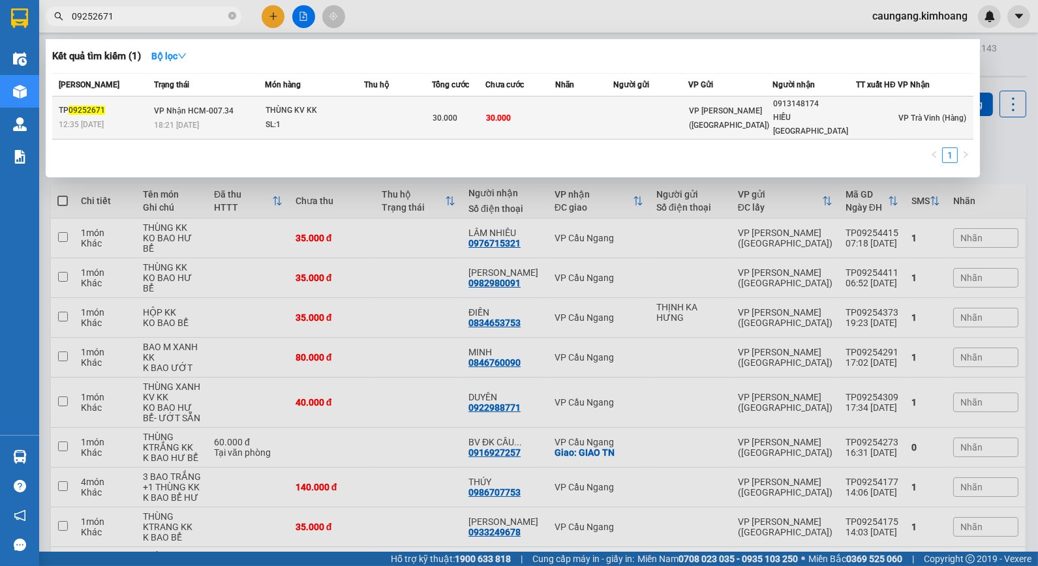
type input "09252671"
click at [592, 113] on td at bounding box center [584, 118] width 58 height 43
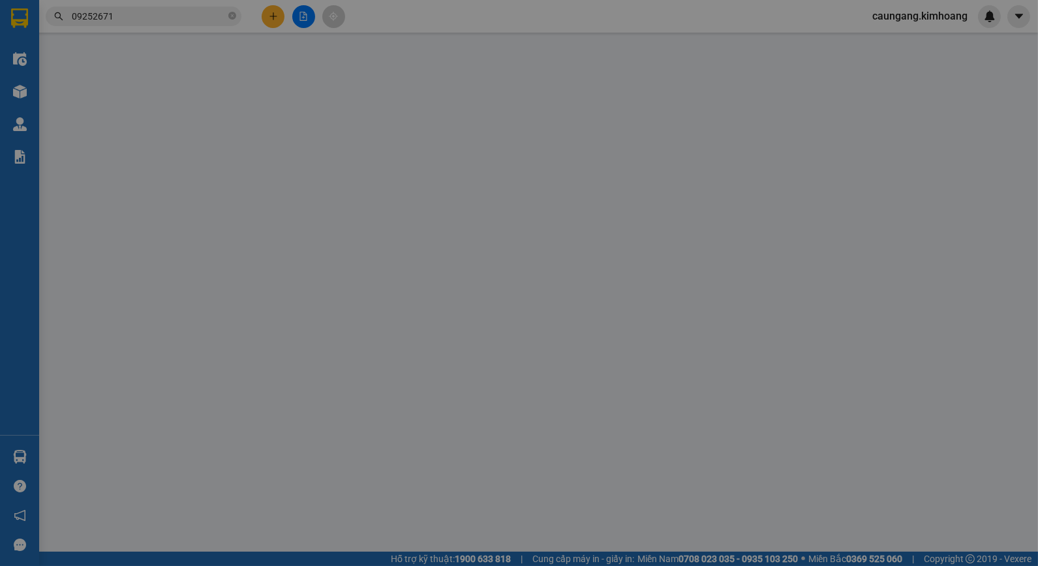
type input "0913148174"
type input "HIẾU [GEOGRAPHIC_DATA]"
type input "30.000"
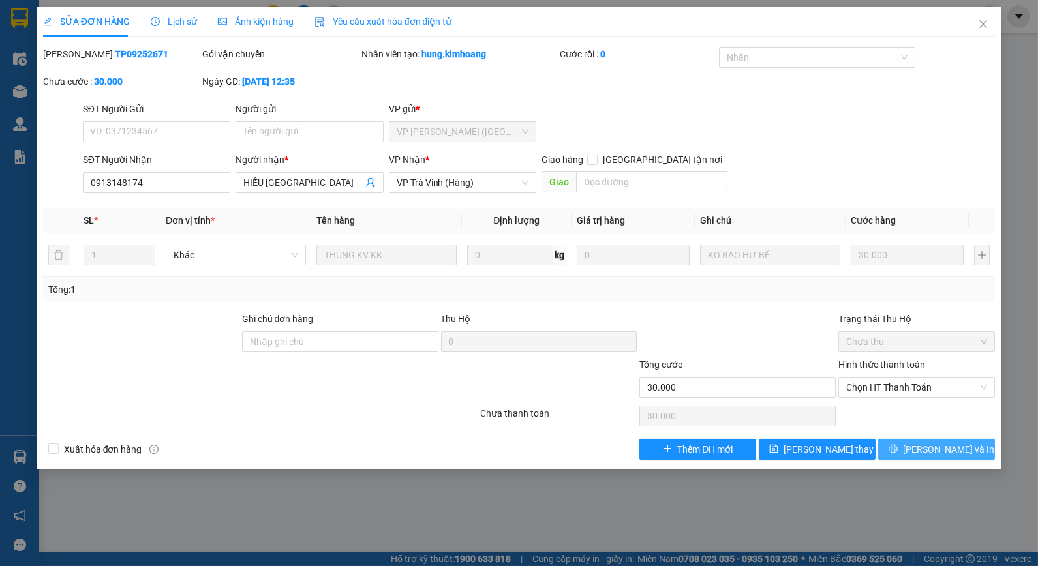
click at [898, 453] on icon "printer" at bounding box center [893, 449] width 8 height 8
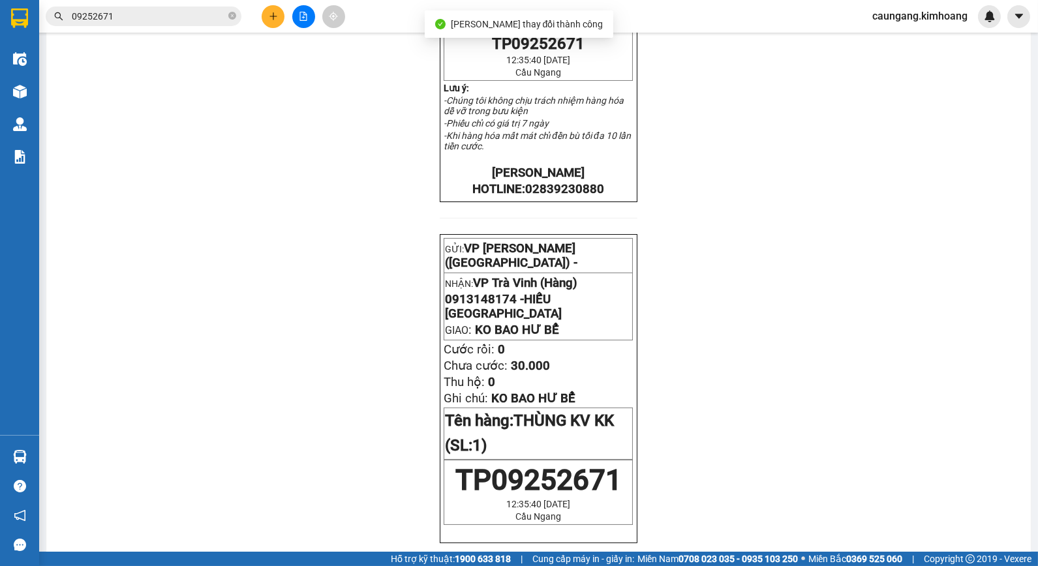
scroll to position [361, 0]
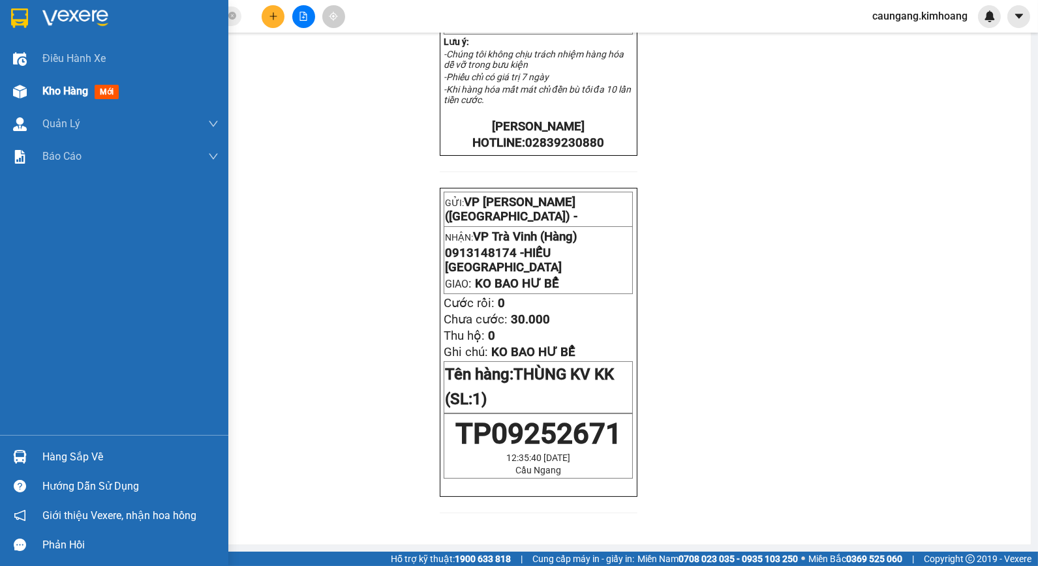
click at [51, 89] on span "Kho hàng" at bounding box center [65, 91] width 46 height 12
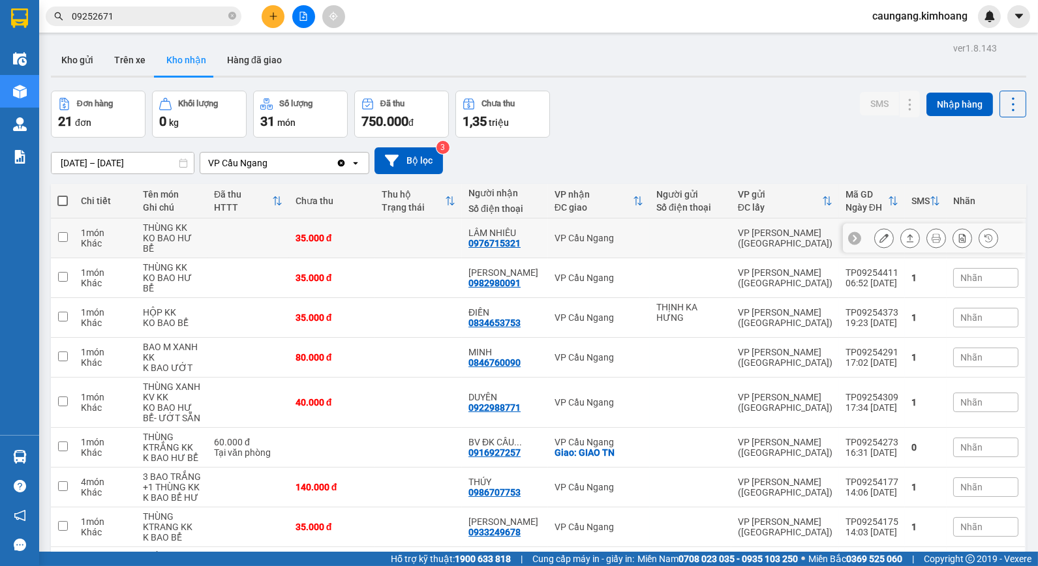
scroll to position [87, 0]
